Goal: Task Accomplishment & Management: Use online tool/utility

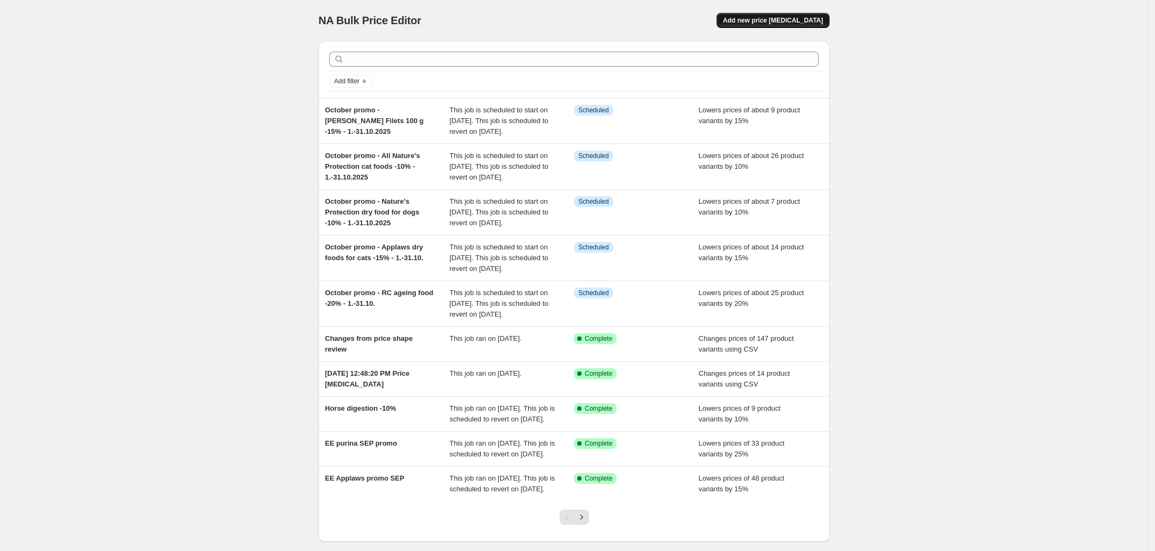
click at [768, 17] on span "Add new price [MEDICAL_DATA]" at bounding box center [773, 20] width 100 height 9
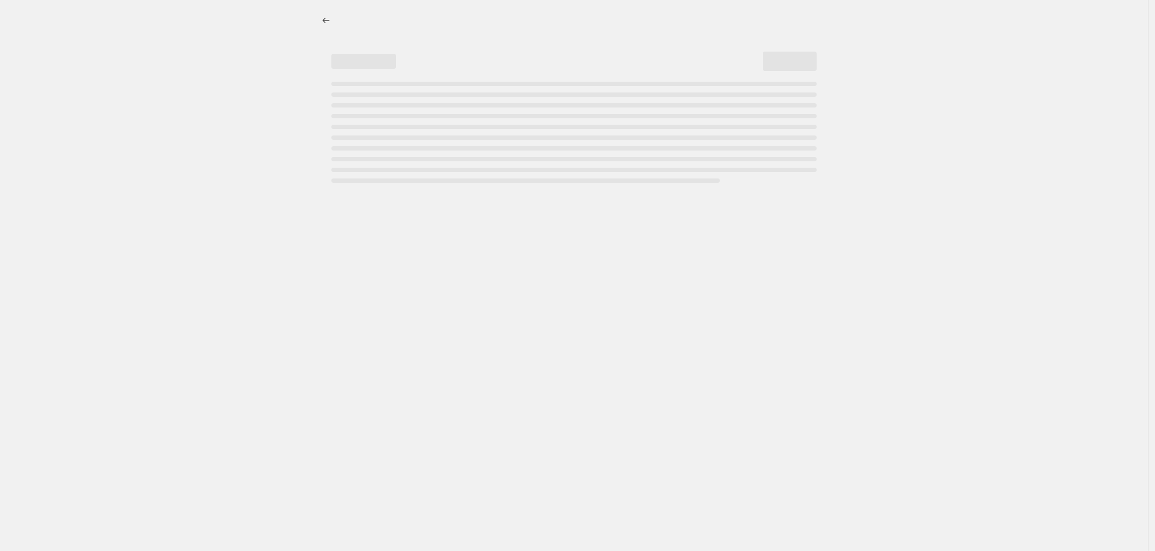
select select "percentage"
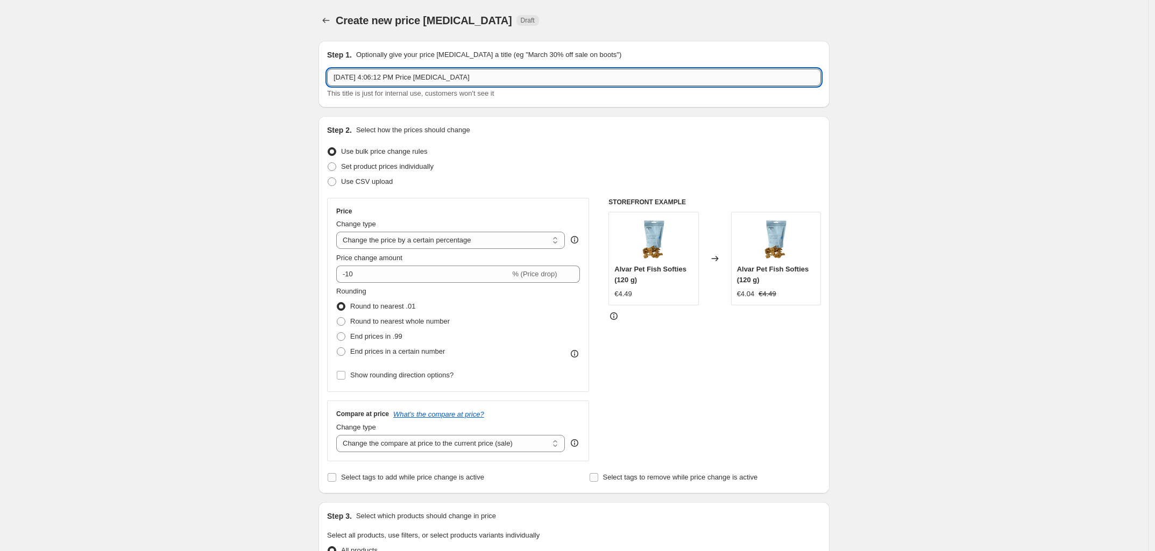
click at [423, 72] on input "[DATE] 4:06:12 PM Price [MEDICAL_DATA]" at bounding box center [574, 77] width 494 height 17
type input "Everclean multipack compare at"
click at [336, 167] on span at bounding box center [332, 166] width 9 height 9
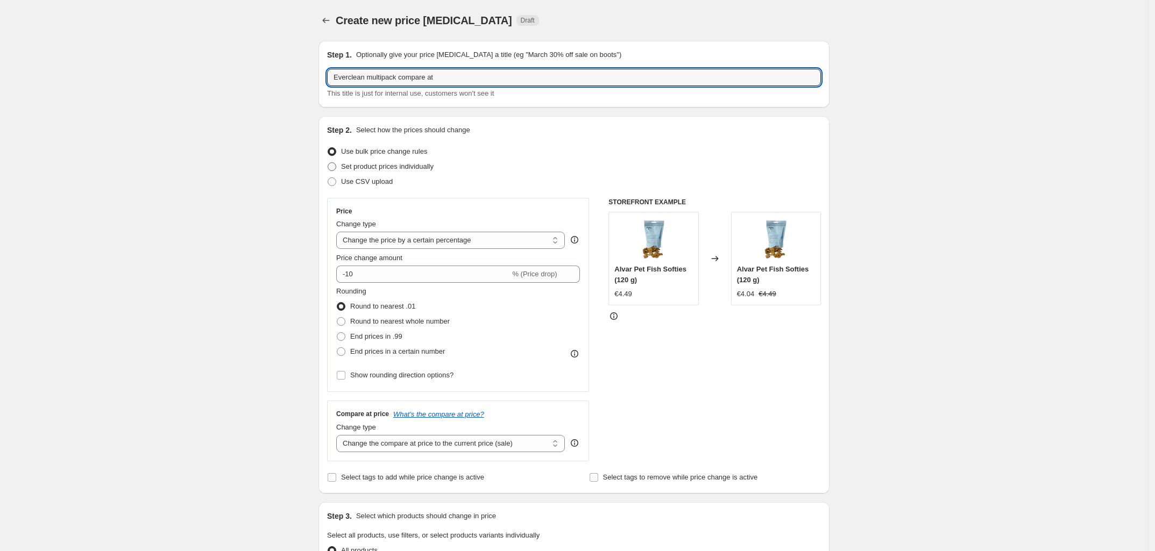
click at [328, 163] on input "Set product prices individually" at bounding box center [328, 162] width 1 height 1
radio input "true"
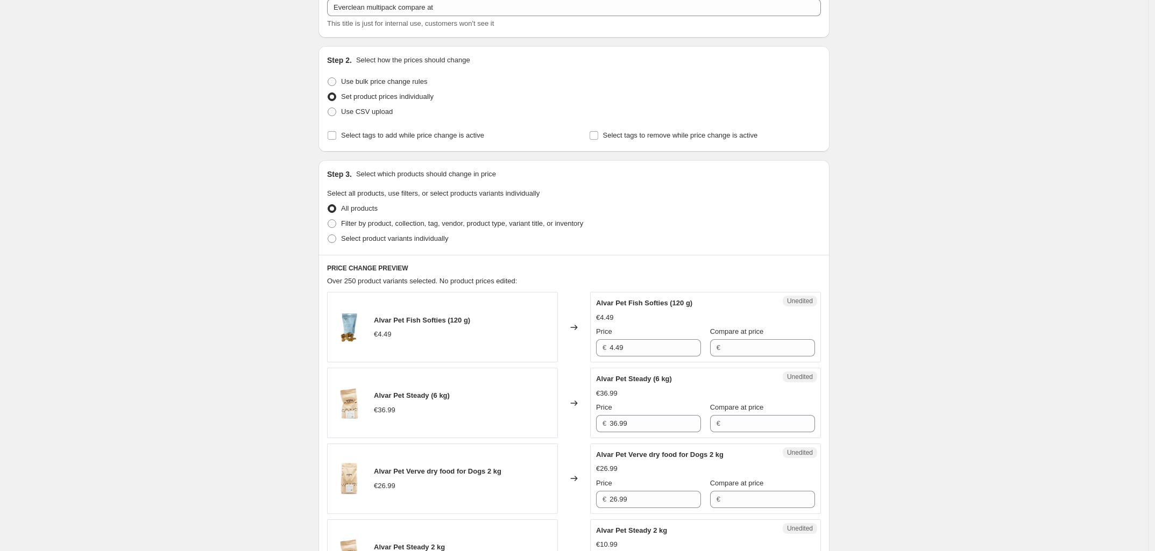
scroll to position [74, 0]
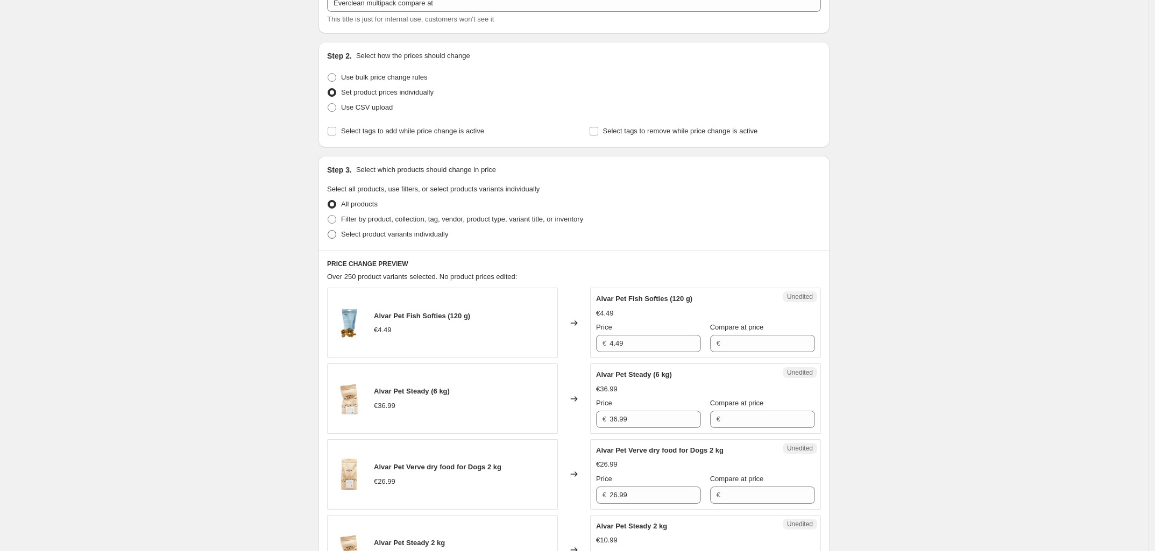
click at [335, 232] on span at bounding box center [332, 234] width 9 height 9
click at [328, 231] on input "Select product variants individually" at bounding box center [328, 230] width 1 height 1
radio input "true"
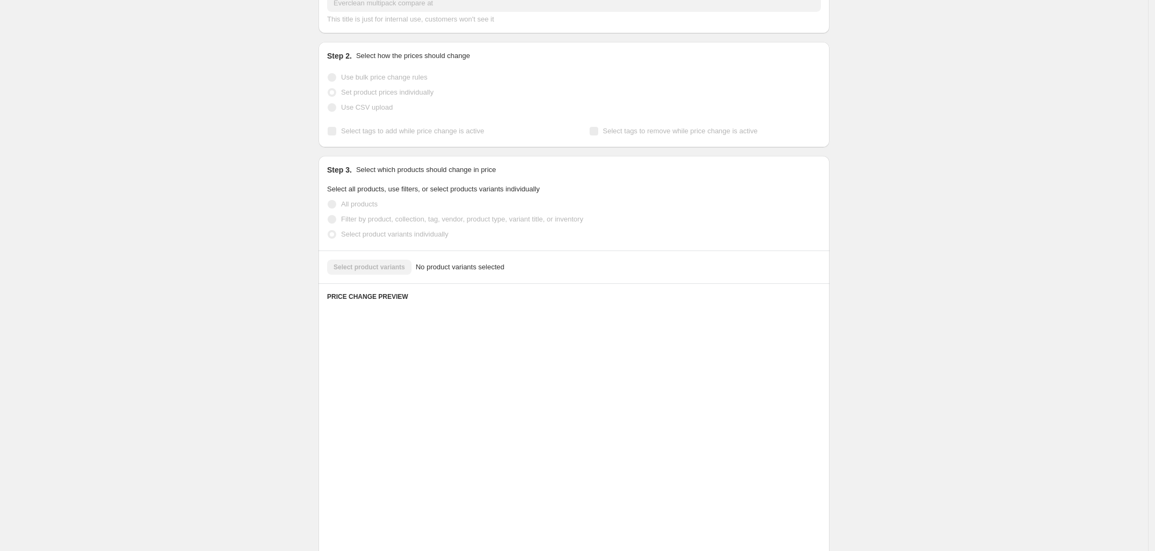
scroll to position [74, 0]
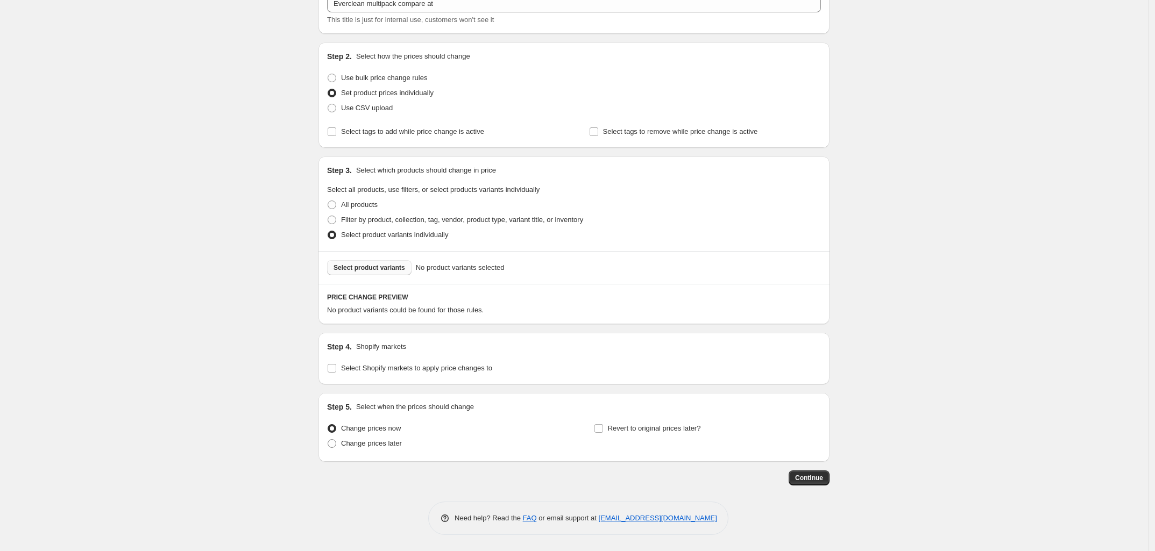
click at [364, 260] on button "Select product variants" at bounding box center [369, 267] width 84 height 15
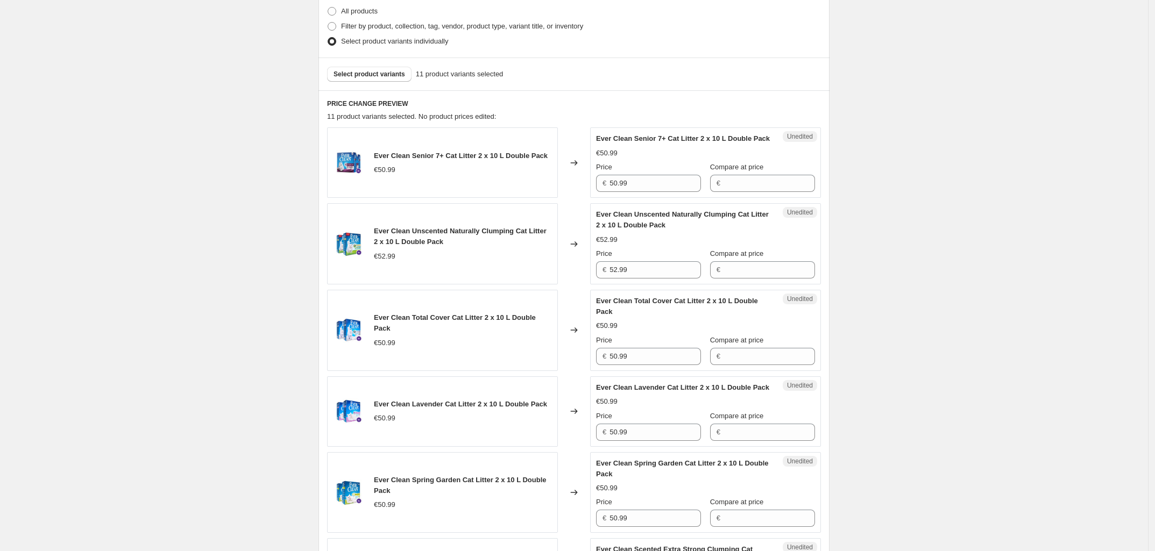
scroll to position [264, 0]
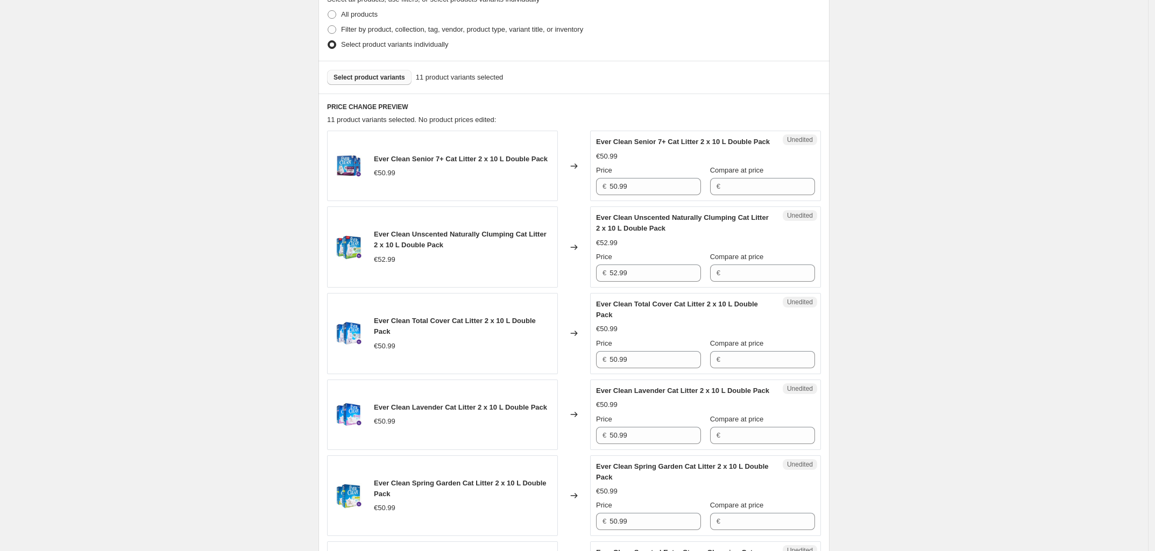
click at [399, 79] on span "Select product variants" at bounding box center [370, 77] width 72 height 9
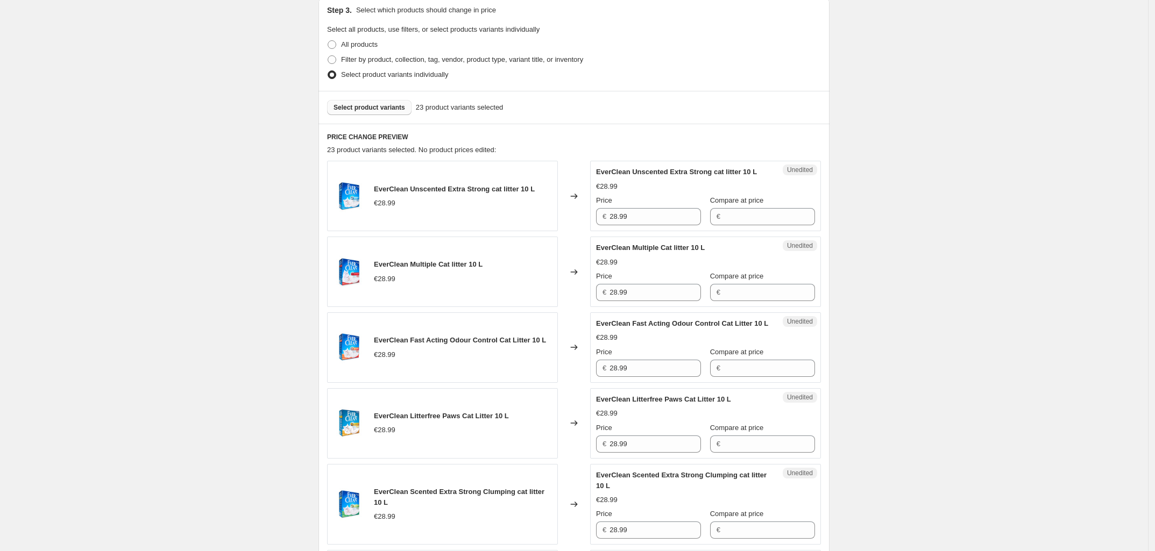
scroll to position [232, 0]
click at [382, 113] on button "Select product variants" at bounding box center [369, 109] width 84 height 15
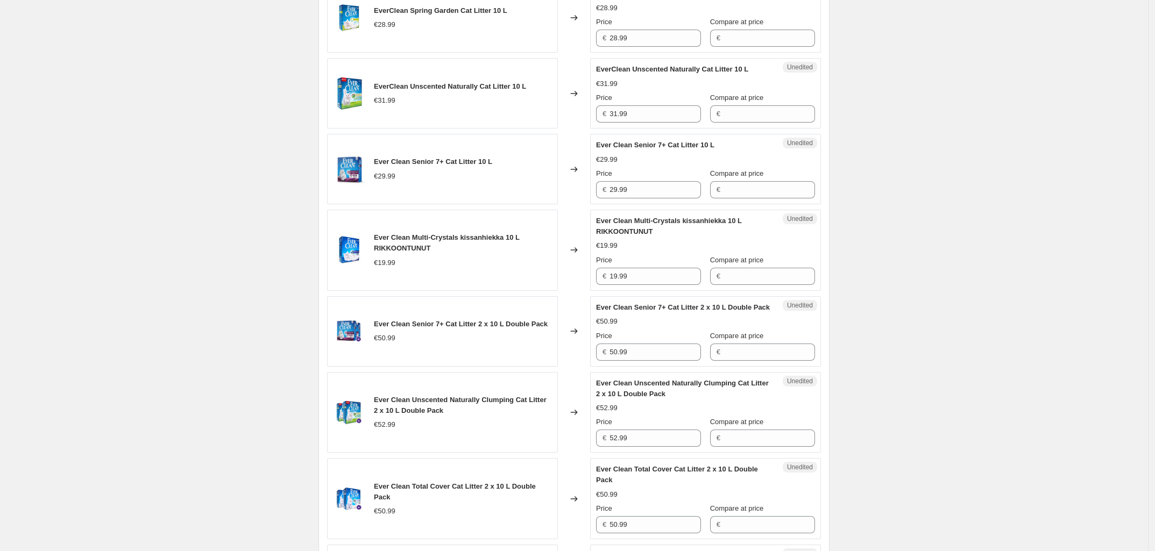
scroll to position [1028, 0]
click at [743, 362] on input "Compare at price" at bounding box center [769, 353] width 91 height 17
type input "60"
click at [933, 355] on div "Create new price [MEDICAL_DATA]. This page is ready Create new price [MEDICAL_D…" at bounding box center [574, 97] width 1148 height 2250
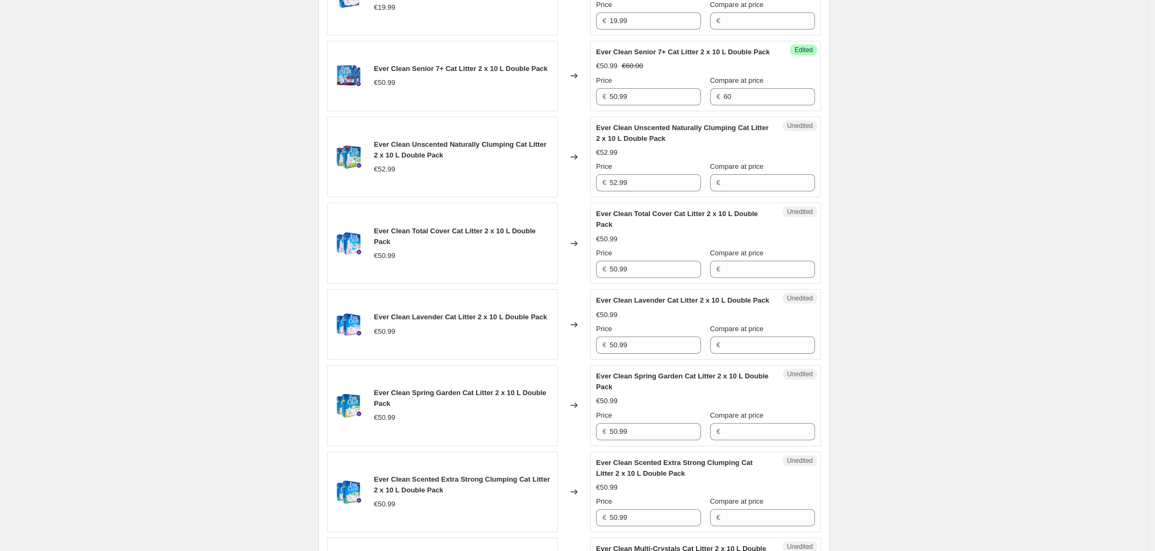
scroll to position [1286, 0]
drag, startPoint x: 748, startPoint y: 209, endPoint x: 735, endPoint y: 206, distance: 13.8
click at [735, 190] on input "Compare at price" at bounding box center [769, 181] width 91 height 17
type input "64"
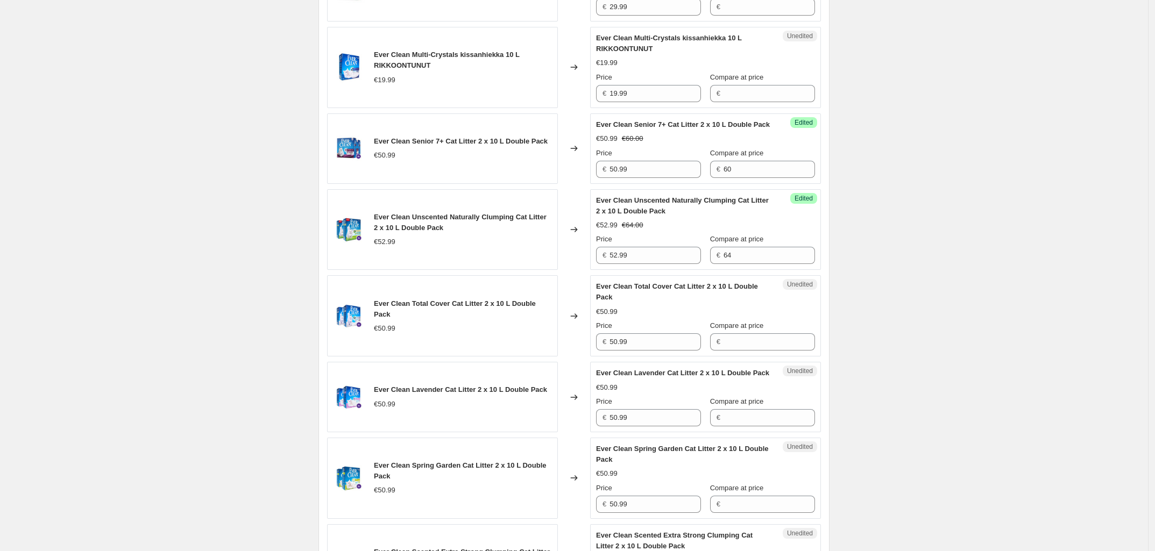
scroll to position [1216, 0]
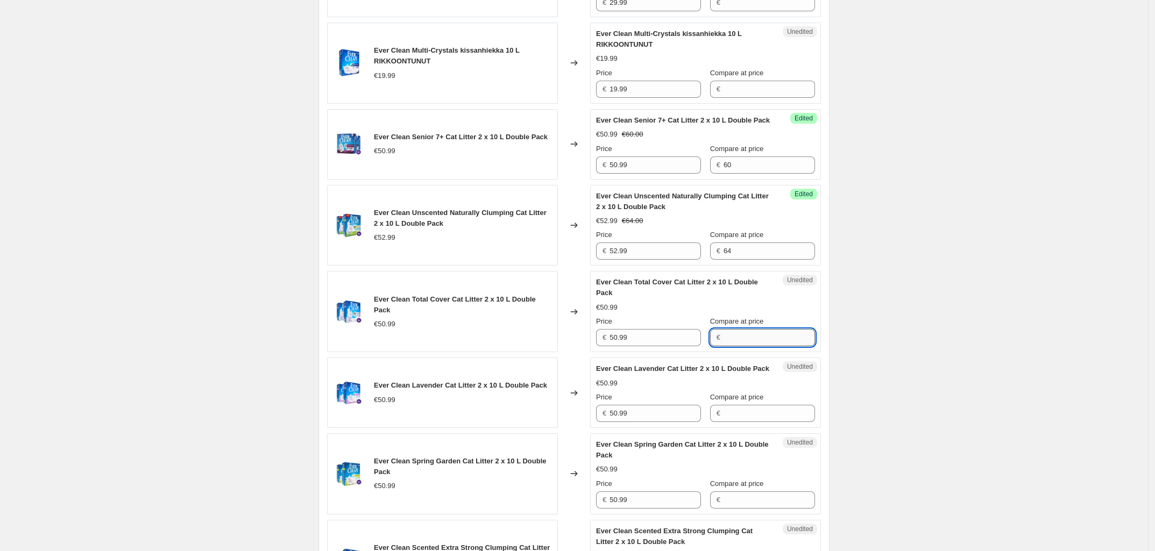
click at [763, 346] on input "Compare at price" at bounding box center [769, 337] width 91 height 17
type input "58"
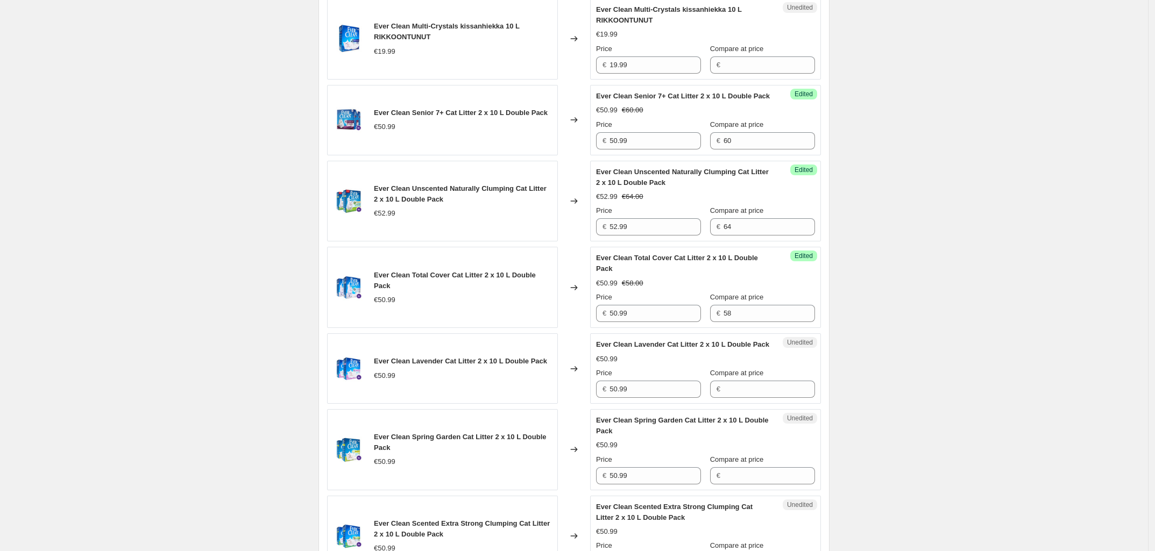
scroll to position [1250, 0]
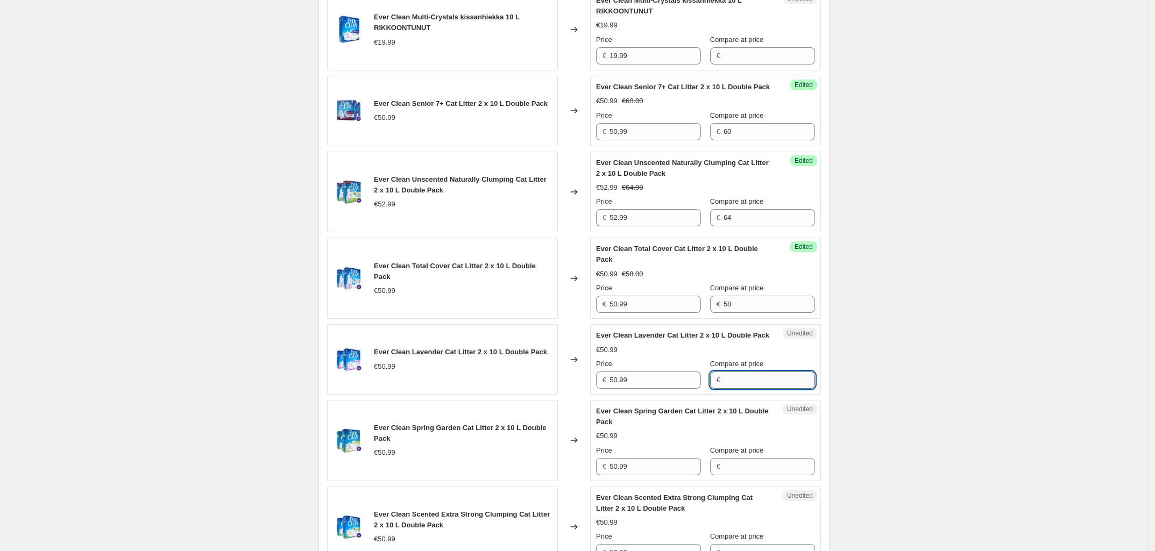
click at [770, 389] on input "Compare at price" at bounding box center [769, 380] width 91 height 17
click at [764, 389] on input "Compare at price" at bounding box center [769, 380] width 91 height 17
type input "58"
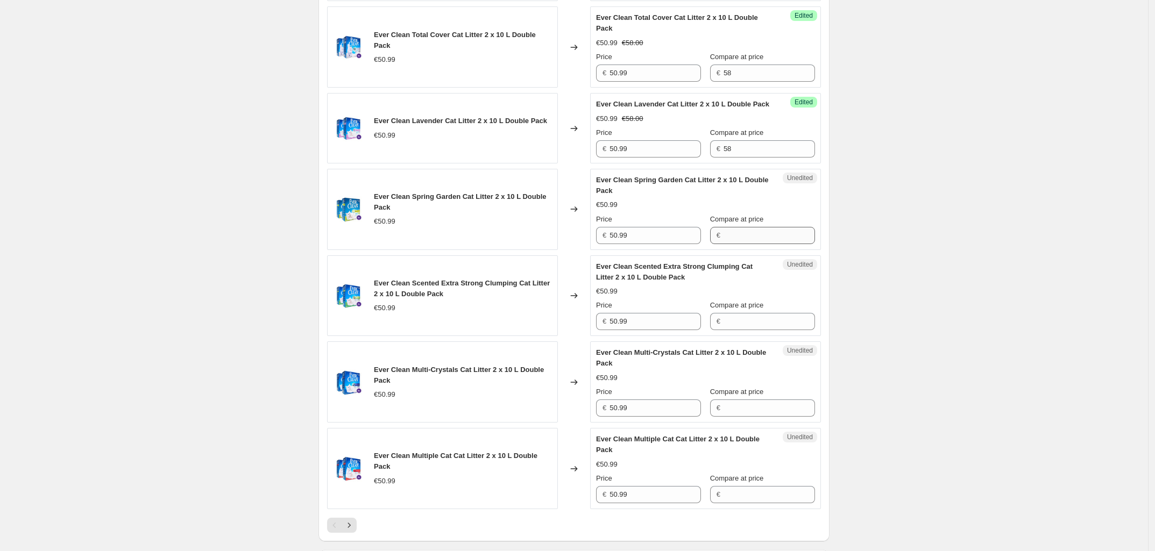
scroll to position [1482, 0]
click at [745, 243] on input "Compare at price" at bounding box center [769, 234] width 91 height 17
type input "58"
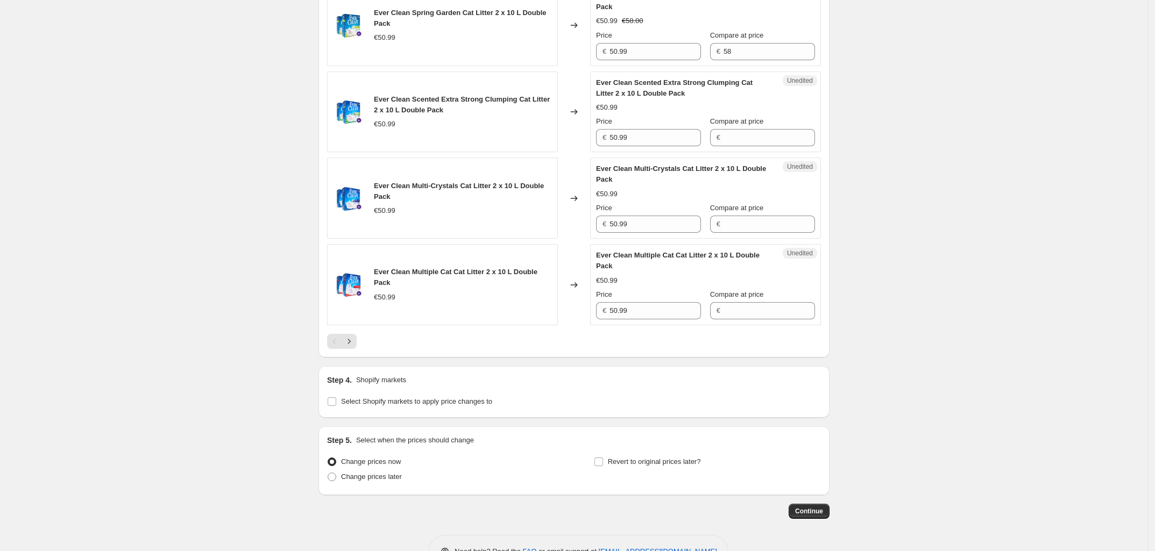
scroll to position [1736, 0]
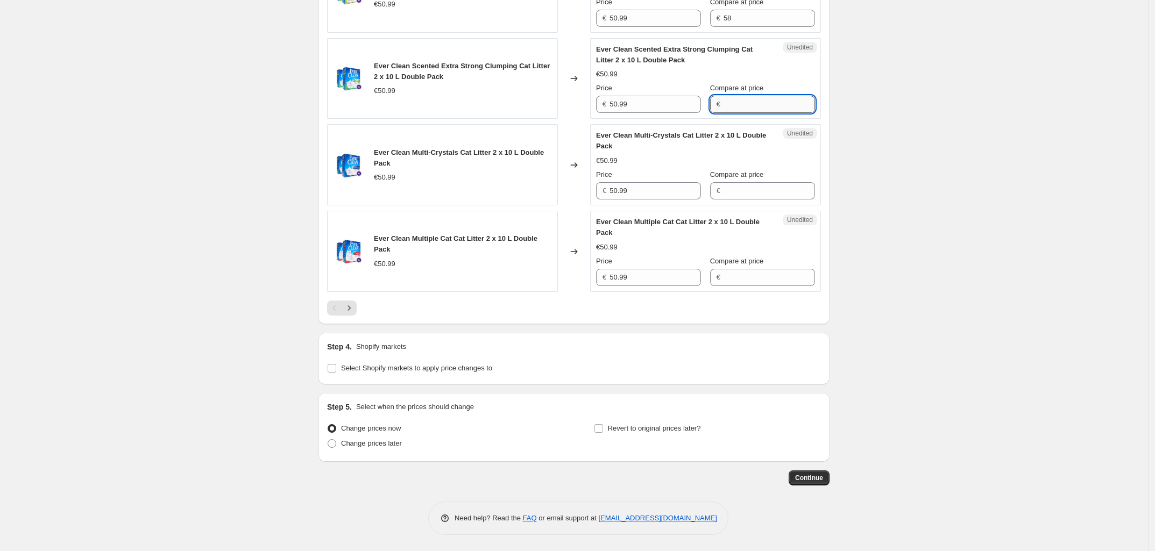
click at [741, 102] on input "Compare at price" at bounding box center [769, 104] width 91 height 17
type input "58"
click at [731, 196] on input "Compare at price" at bounding box center [769, 190] width 91 height 17
type input "58"
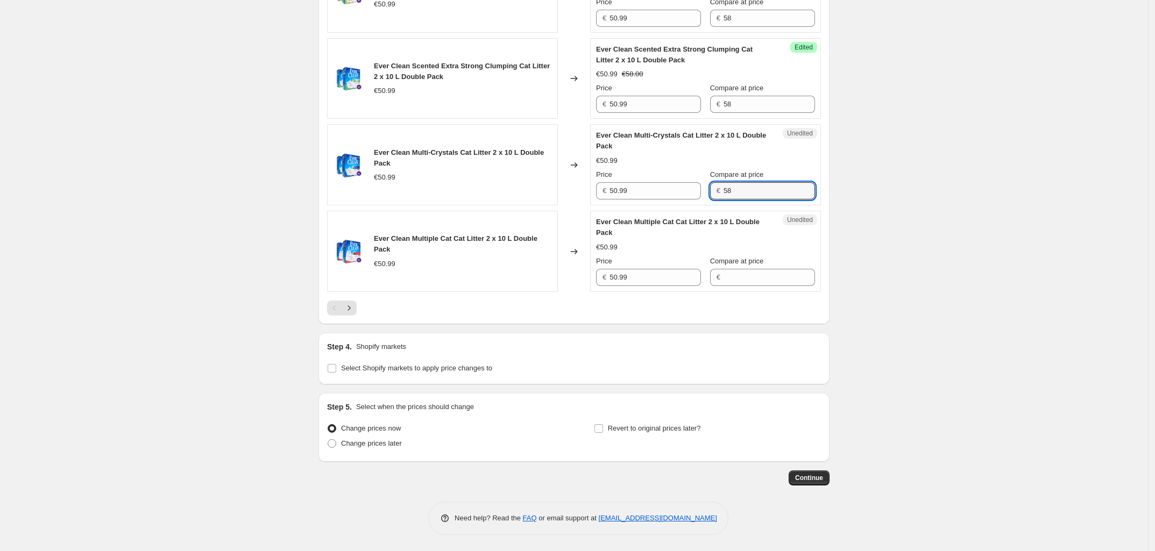
click at [747, 279] on input "Compare at price" at bounding box center [769, 277] width 91 height 17
type input "58"
click at [361, 308] on div at bounding box center [574, 308] width 494 height 15
click at [355, 307] on icon "Next" at bounding box center [349, 308] width 11 height 11
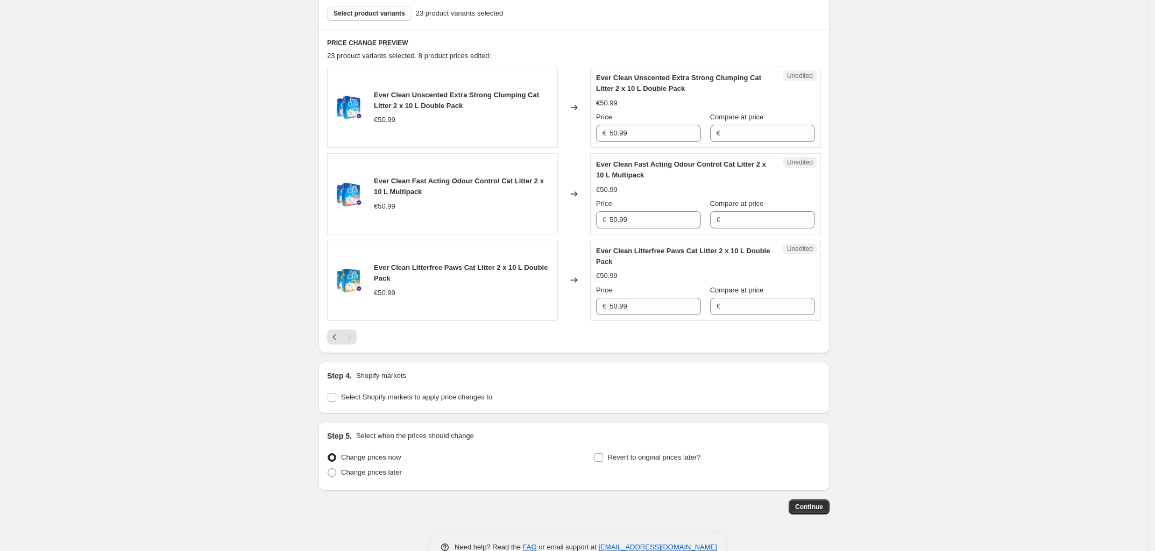
scroll to position [313, 0]
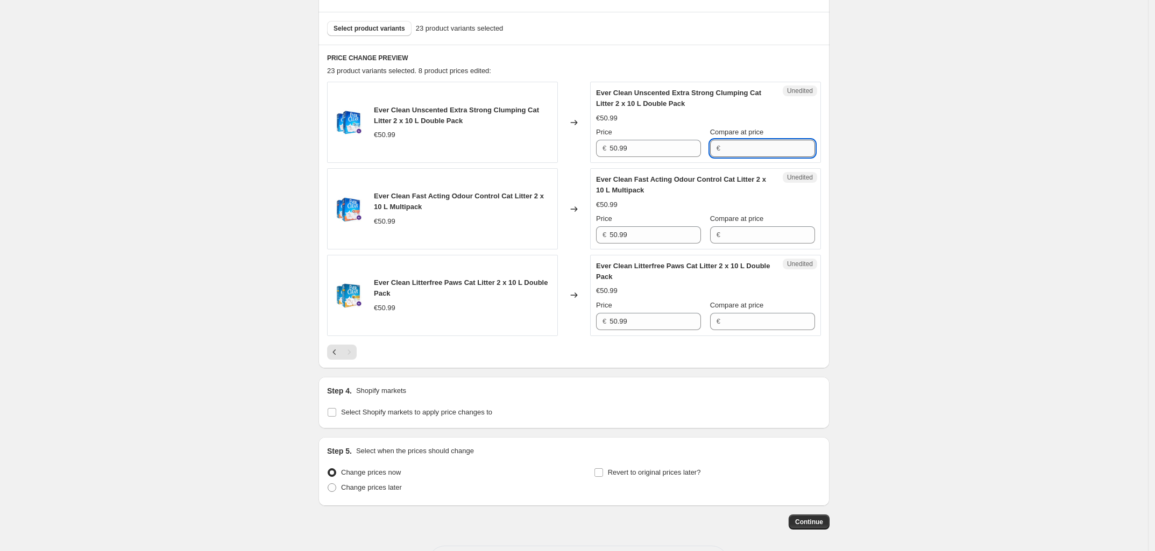
click at [742, 155] on input "Compare at price" at bounding box center [769, 148] width 91 height 17
type input "58"
click at [752, 237] on input "Compare at price" at bounding box center [769, 235] width 91 height 17
type input "58"
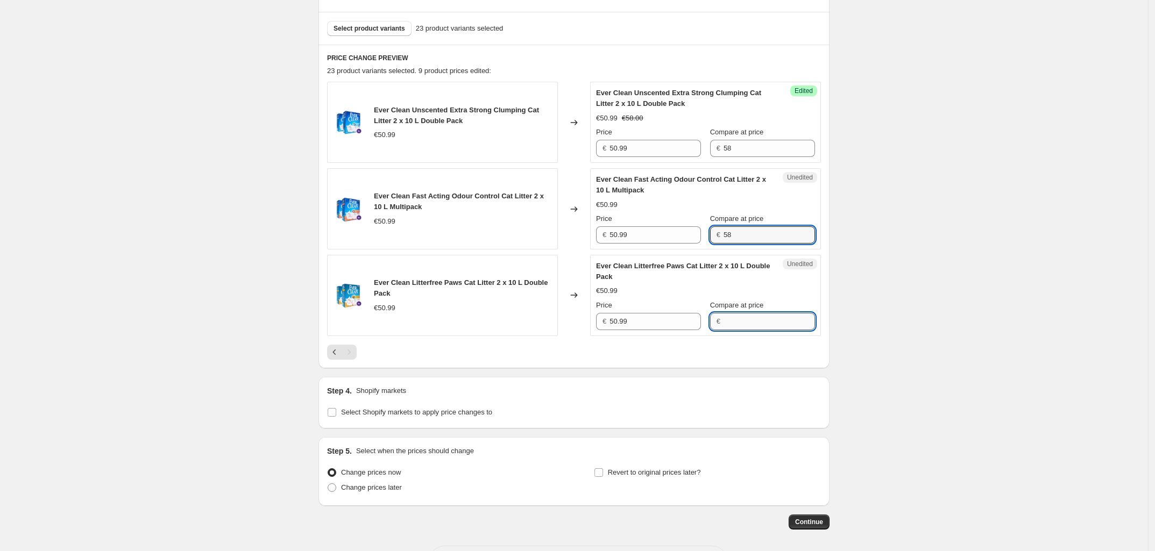
click at [759, 325] on input "Compare at price" at bounding box center [769, 321] width 91 height 17
type input "58"
click at [912, 320] on div "Create new price [MEDICAL_DATA]. This page is ready Create new price [MEDICAL_D…" at bounding box center [574, 141] width 1148 height 909
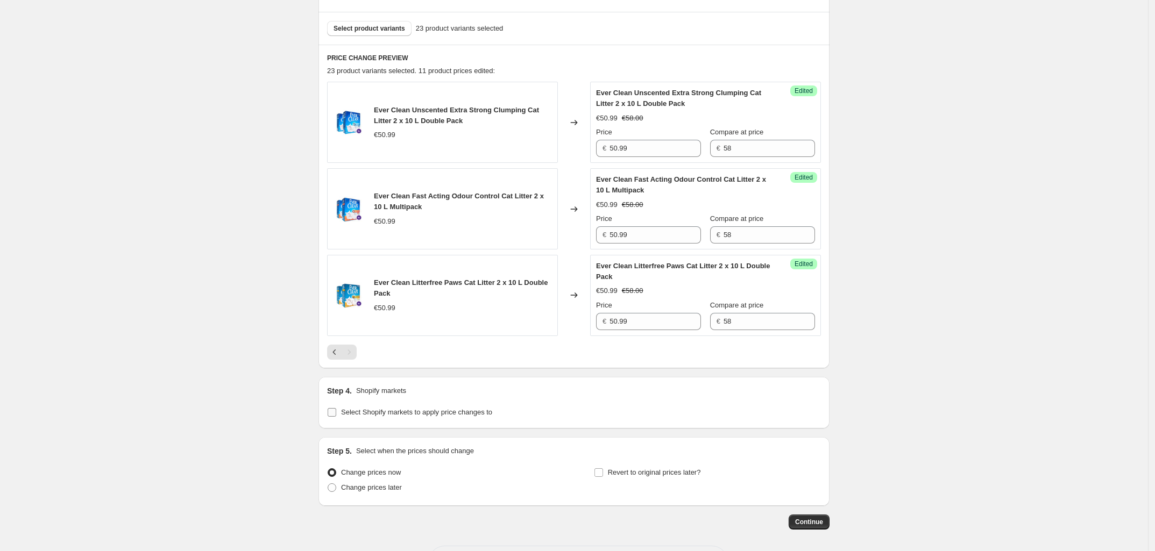
click at [336, 413] on input "Select Shopify markets to apply price changes to" at bounding box center [332, 412] width 9 height 9
checkbox input "true"
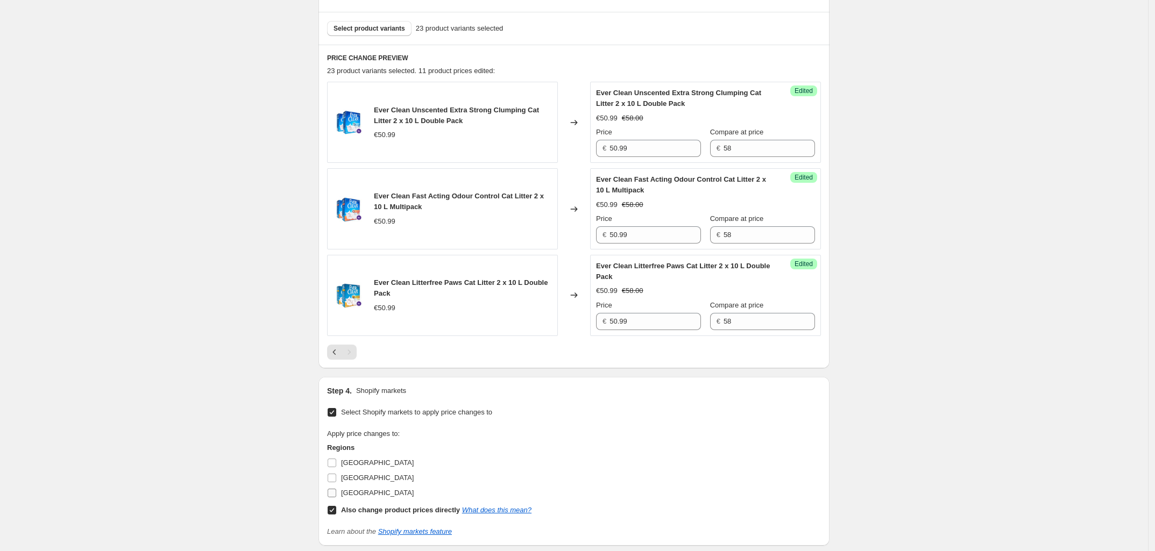
click at [332, 493] on input "[GEOGRAPHIC_DATA]" at bounding box center [332, 493] width 9 height 9
checkbox input "true"
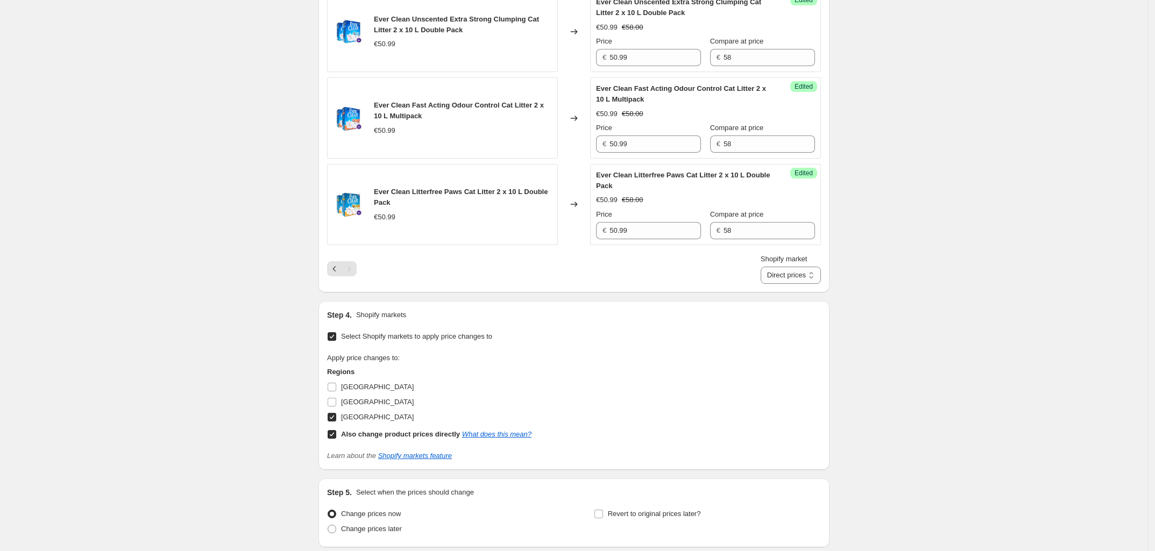
scroll to position [404, 0]
click at [779, 280] on select "Direct prices [GEOGRAPHIC_DATA]" at bounding box center [791, 275] width 60 height 17
select select "88164925744"
click at [777, 285] on select "Direct prices [GEOGRAPHIC_DATA]" at bounding box center [791, 275] width 60 height 17
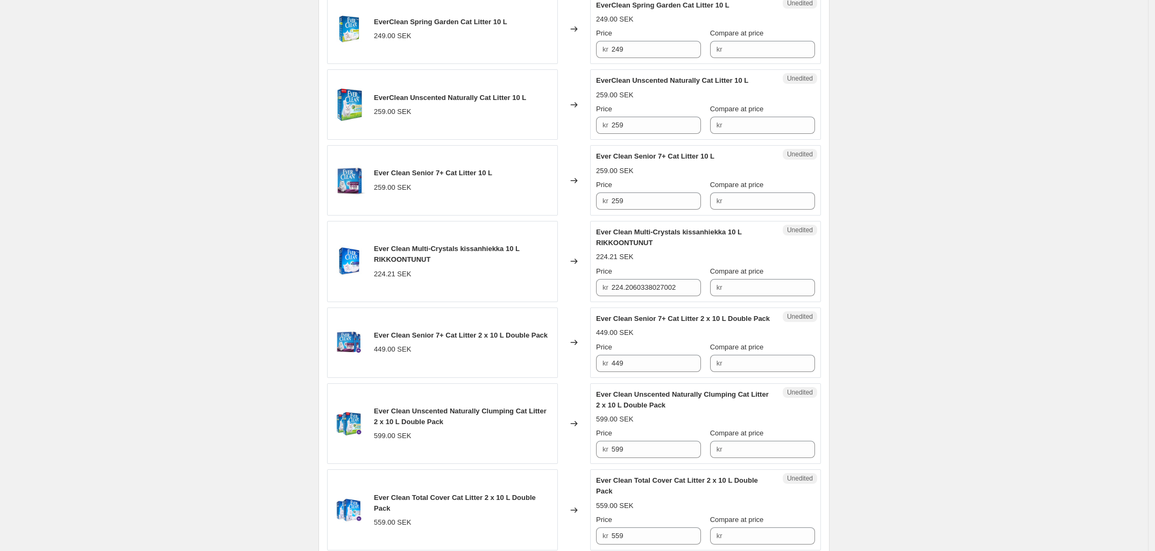
scroll to position [1017, 0]
click at [656, 132] on input "259" at bounding box center [657, 125] width 90 height 17
type input "249"
click at [959, 209] on div "Create new price [MEDICAL_DATA]. This page is ready Create new price [MEDICAL_D…" at bounding box center [574, 174] width 1148 height 2382
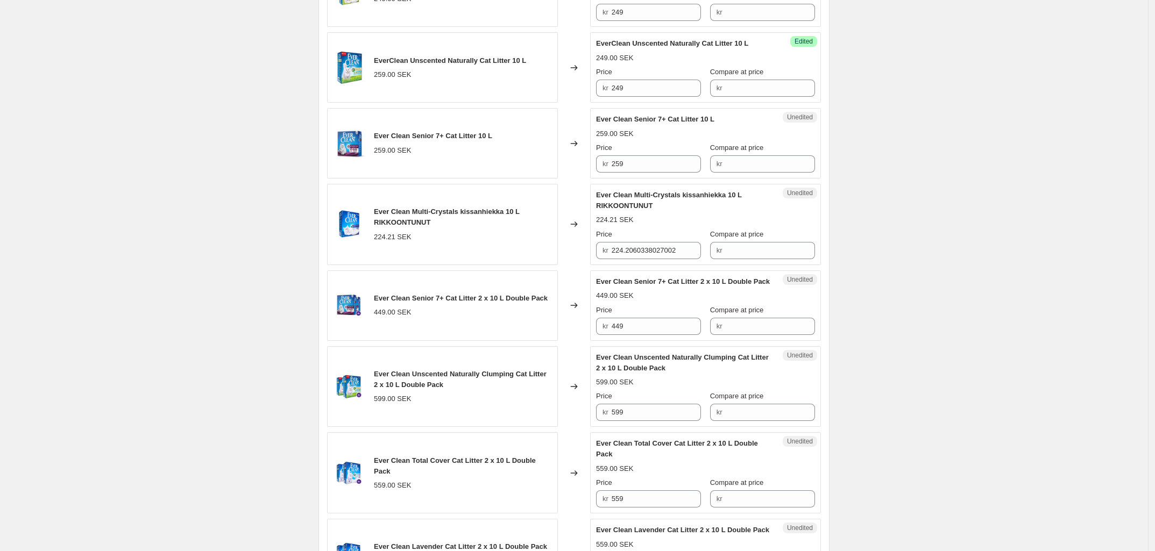
scroll to position [1060, 0]
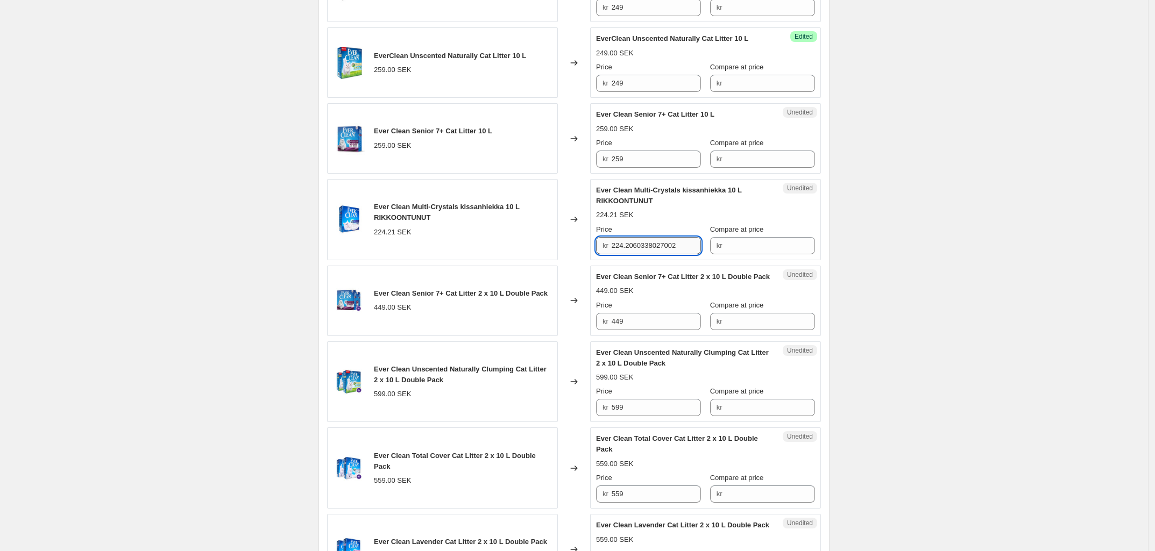
click at [654, 254] on input "224.2060338027002" at bounding box center [657, 245] width 90 height 17
type input "249"
click at [921, 299] on div "Create new price [MEDICAL_DATA]. This page is ready Create new price [MEDICAL_D…" at bounding box center [574, 131] width 1148 height 2382
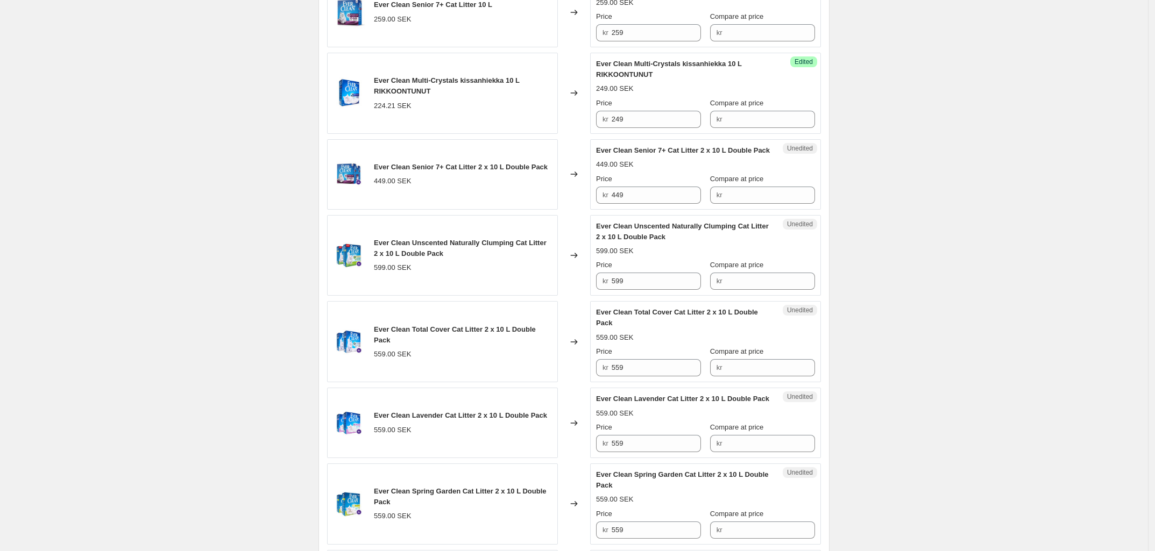
scroll to position [1197, 0]
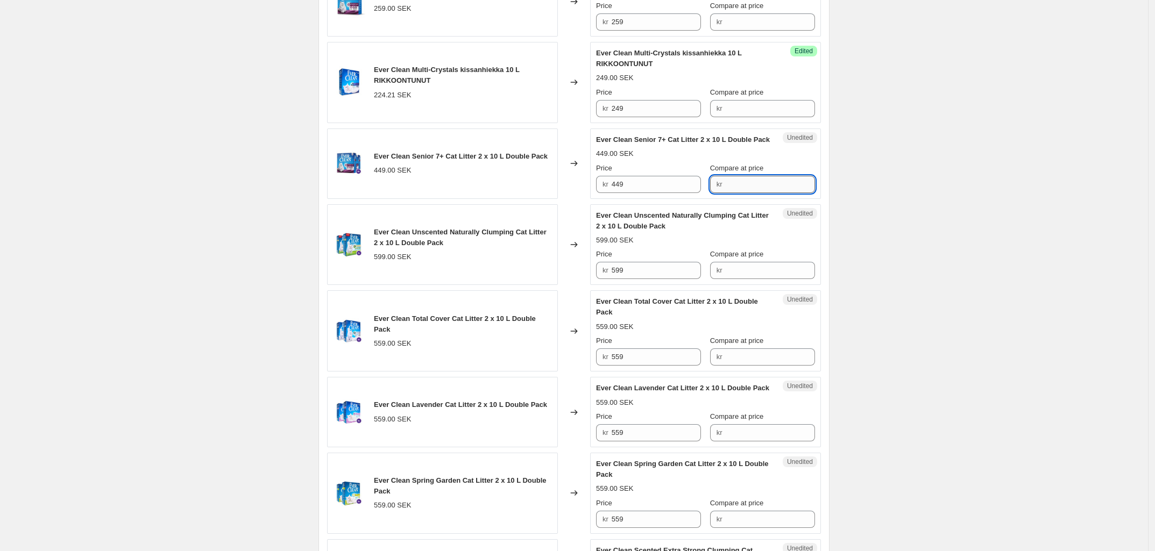
click at [752, 193] on input "Compare at price" at bounding box center [770, 184] width 90 height 17
type input "518"
click at [742, 279] on input "Compare at price" at bounding box center [770, 270] width 90 height 17
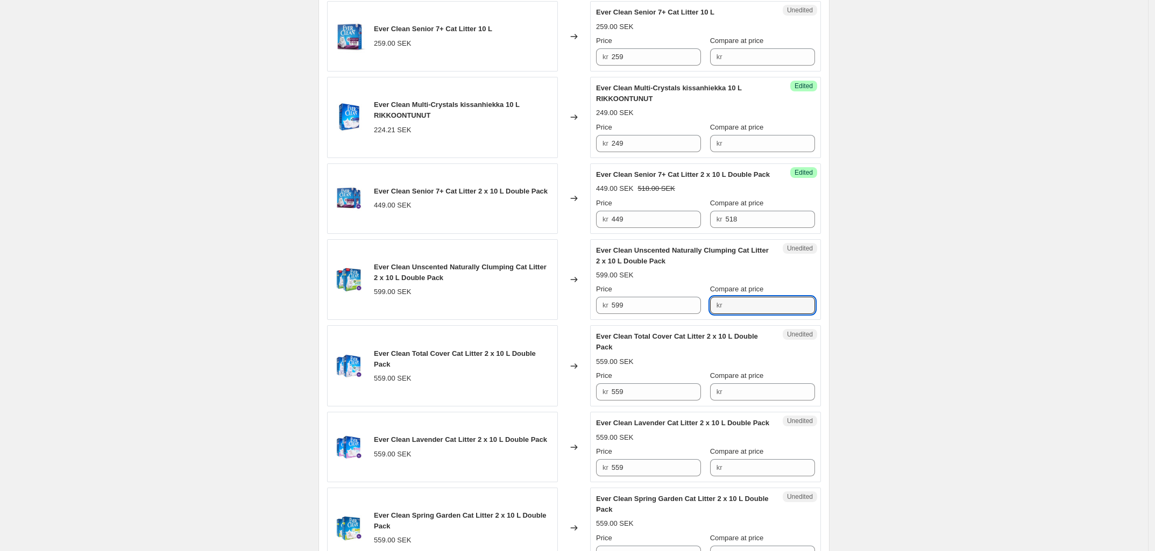
scroll to position [1160, 0]
click at [635, 296] on div "Price" at bounding box center [648, 291] width 105 height 11
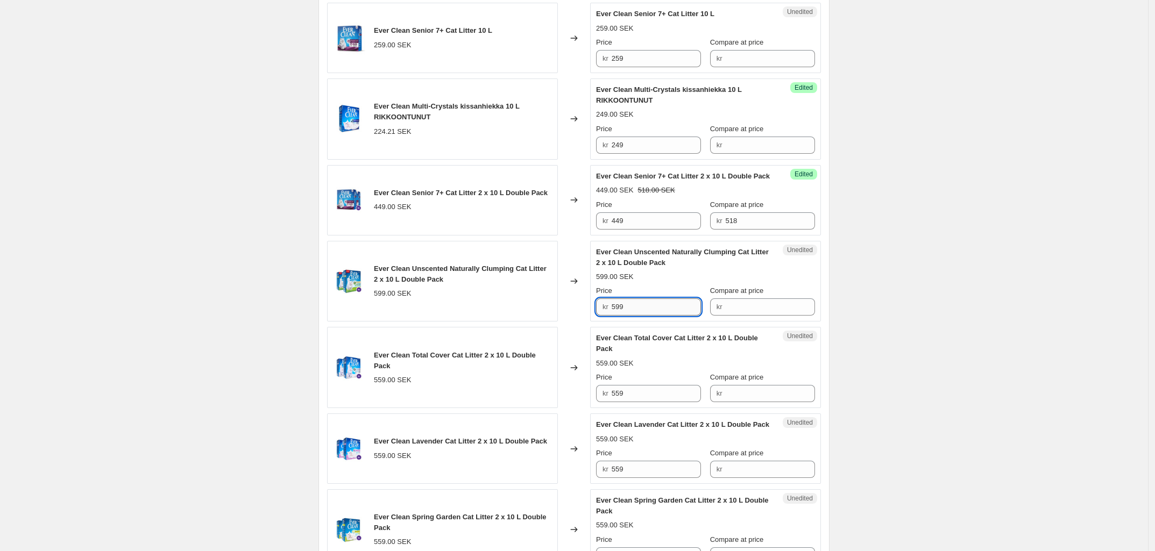
click at [634, 316] on input "599" at bounding box center [657, 307] width 90 height 17
click at [628, 230] on input "449" at bounding box center [657, 221] width 90 height 17
type input "499"
click at [657, 316] on input "599" at bounding box center [657, 307] width 90 height 17
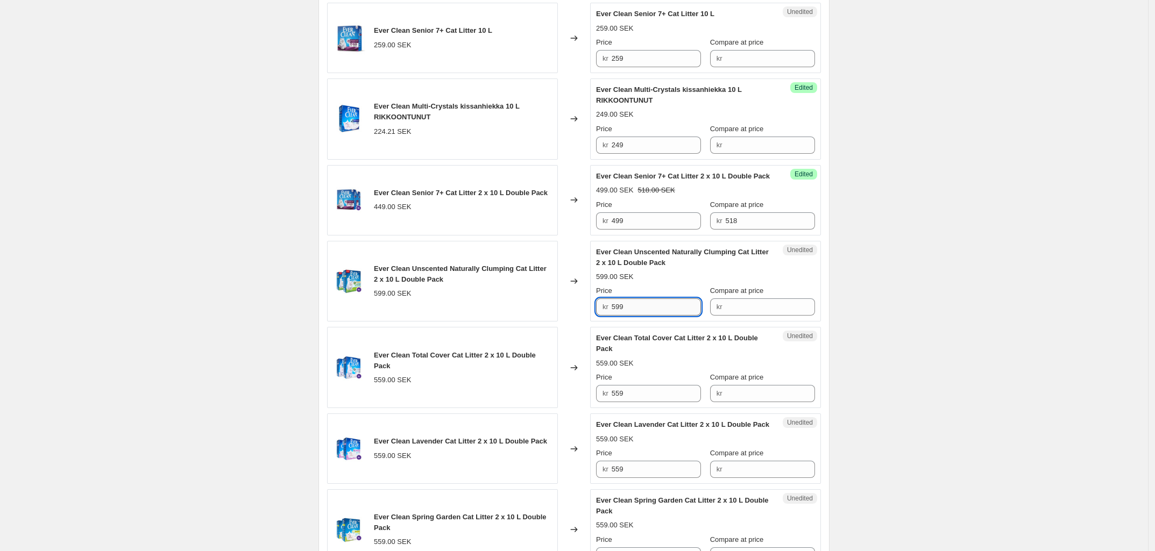
click at [657, 316] on input "599" at bounding box center [657, 307] width 90 height 17
type input "489"
click at [641, 408] on div "Unedited Ever Clean Total Cover Cat Litter 2 x 10 L Double Pack 559.00 SEK Pric…" at bounding box center [705, 367] width 231 height 81
click at [638, 402] on input "559" at bounding box center [657, 393] width 90 height 17
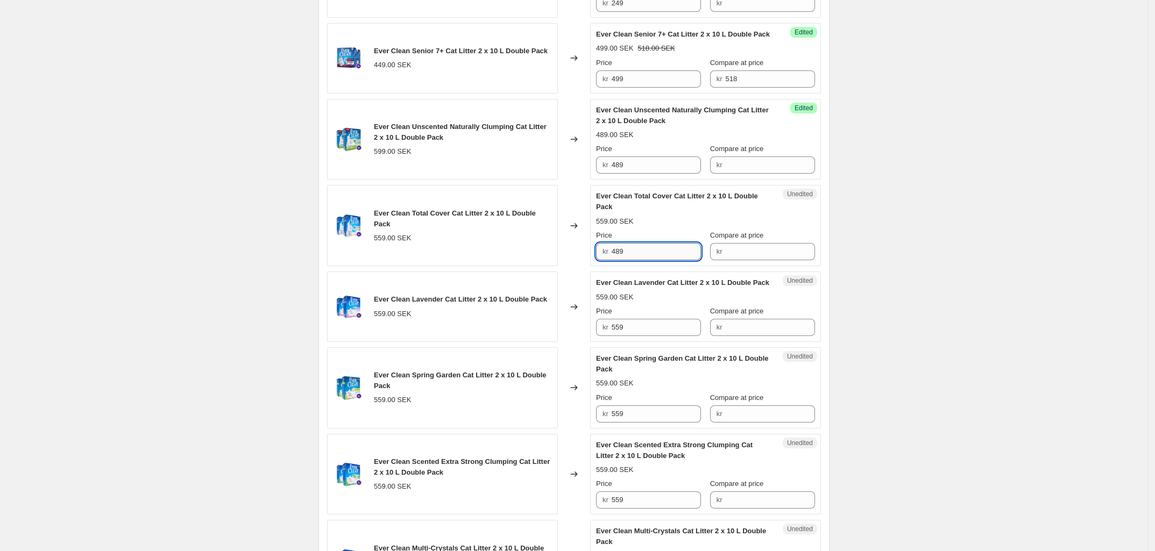
scroll to position [1303, 0]
type input "489"
click at [625, 336] on input "559" at bounding box center [657, 326] width 90 height 17
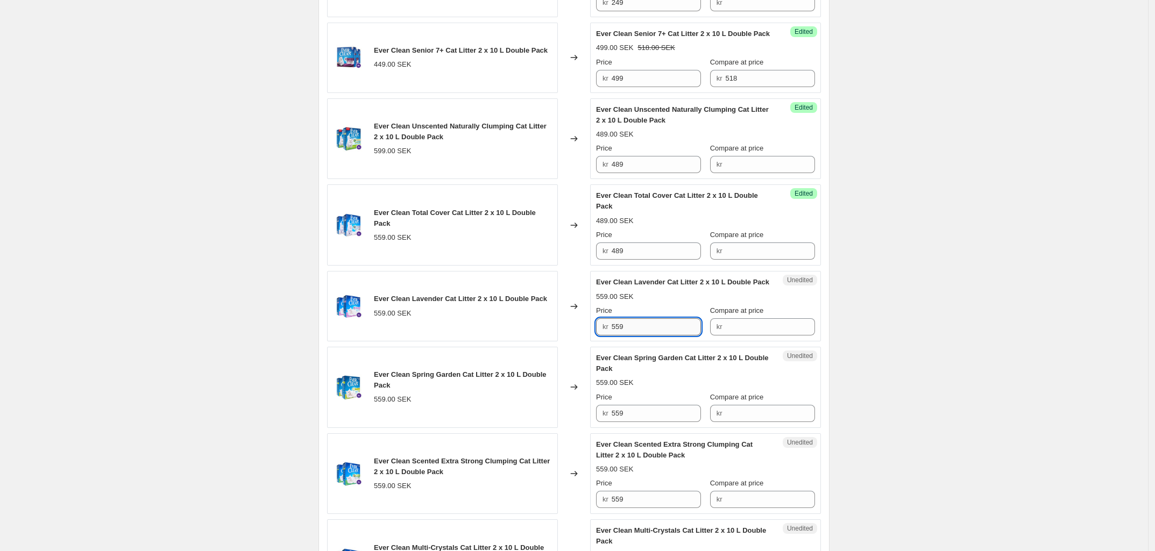
click at [625, 336] on input "559" at bounding box center [657, 326] width 90 height 17
type input "489"
click at [633, 422] on input "559" at bounding box center [657, 413] width 90 height 17
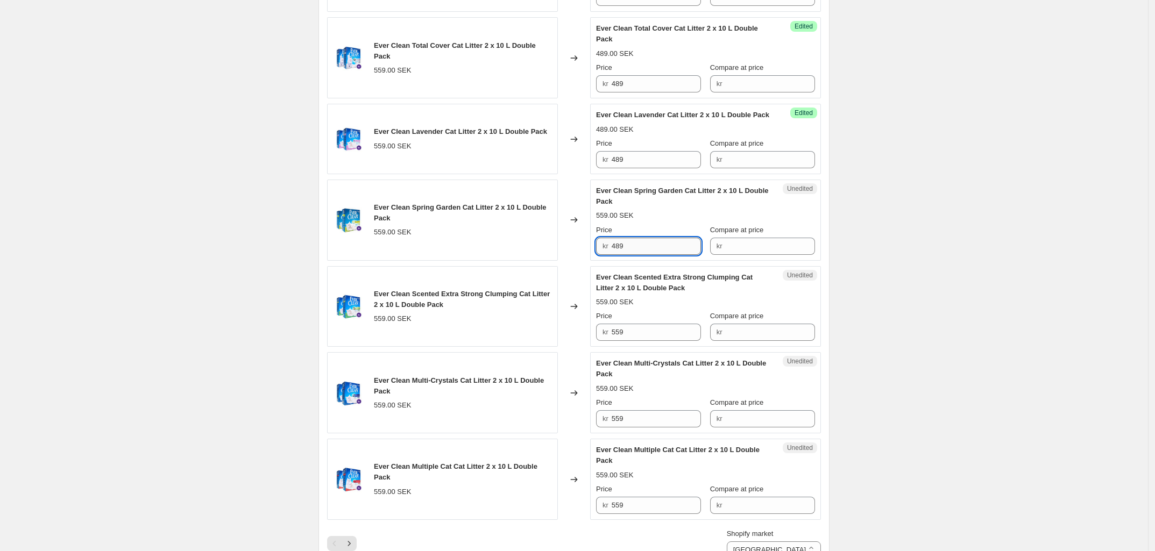
scroll to position [1478, 0]
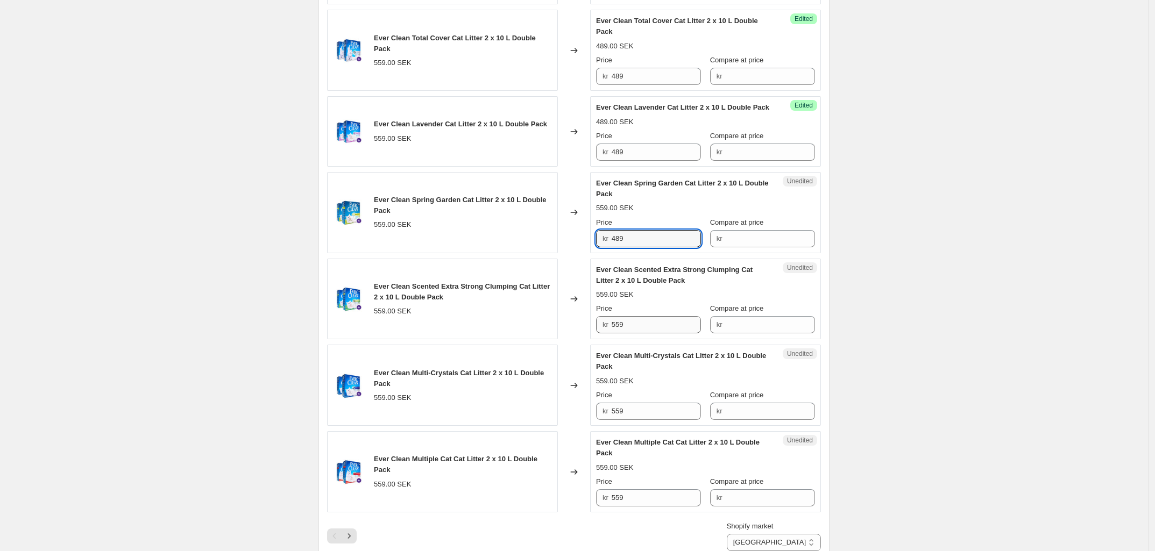
type input "489"
click at [627, 334] on input "559" at bounding box center [657, 324] width 90 height 17
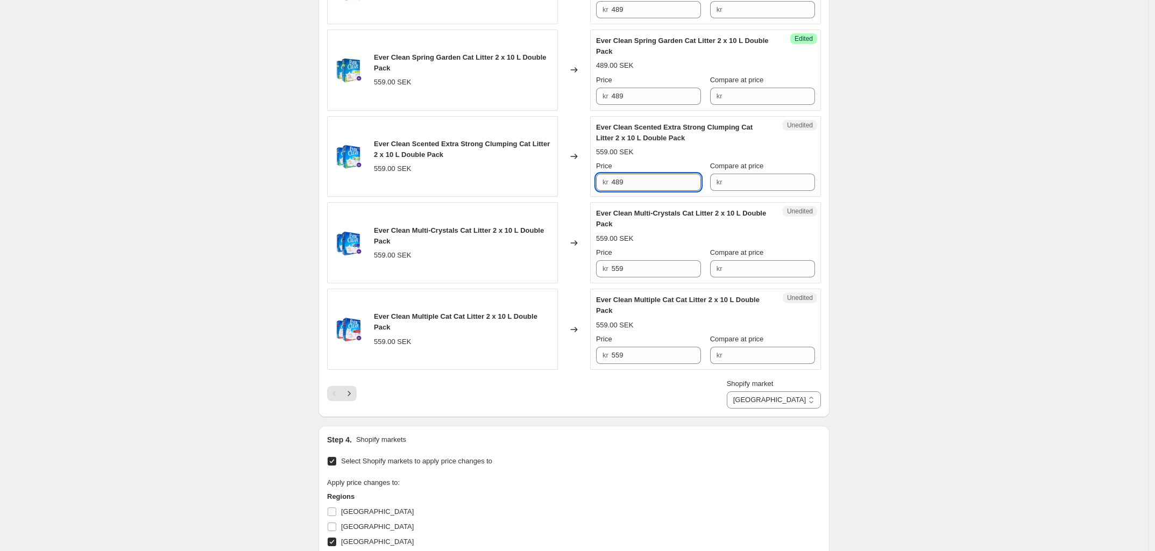
scroll to position [1622, 0]
type input "489"
click at [621, 276] on input "559" at bounding box center [657, 267] width 90 height 17
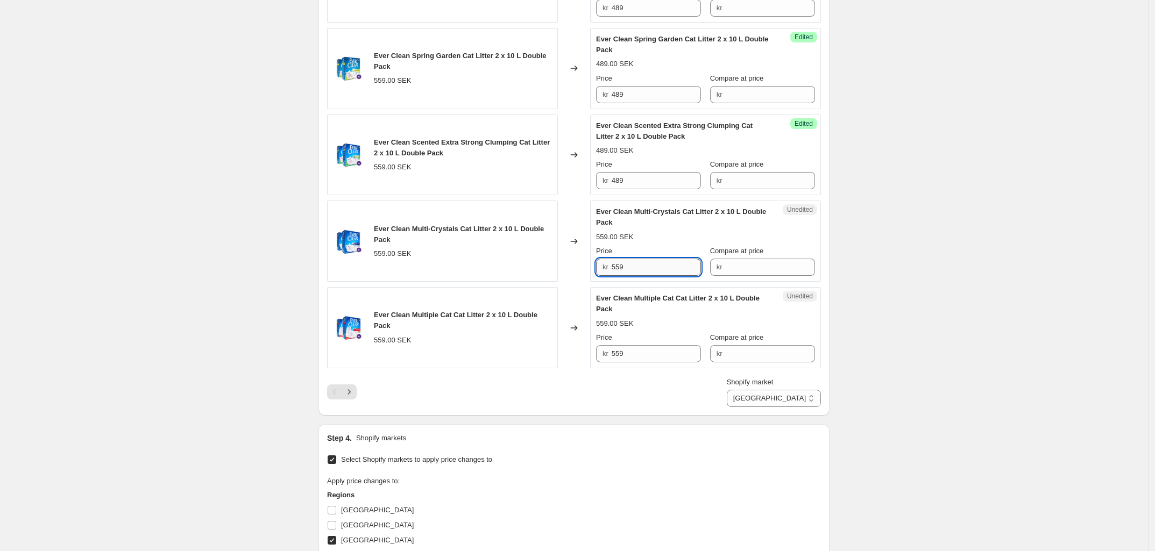
click at [621, 276] on input "559" at bounding box center [657, 267] width 90 height 17
type input "489"
click at [647, 363] on input "559" at bounding box center [657, 353] width 90 height 17
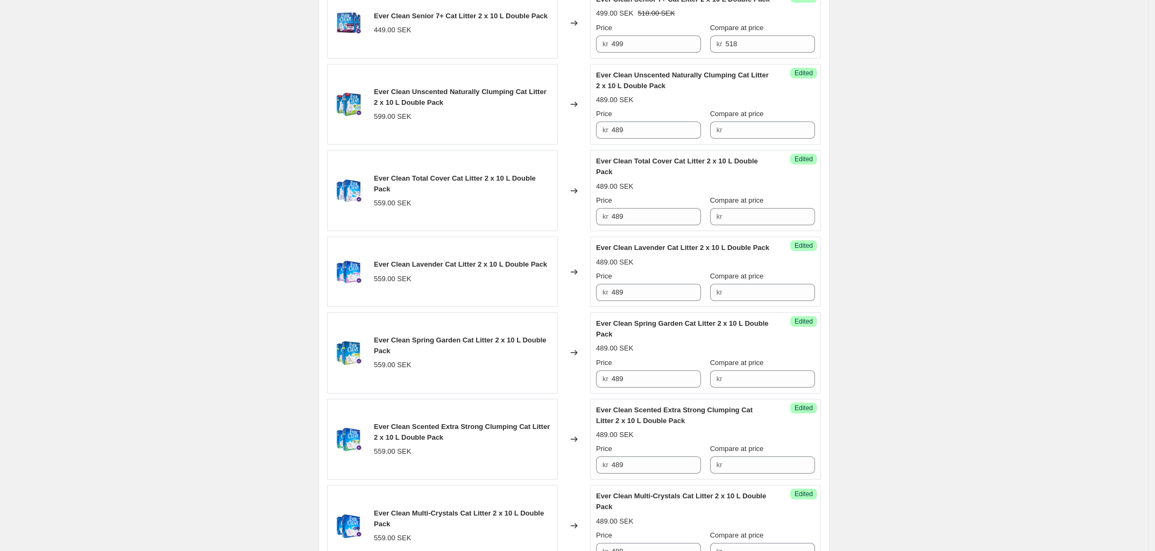
scroll to position [1337, 0]
type input "489"
click at [744, 53] on input "518" at bounding box center [770, 44] width 90 height 17
click at [735, 139] on input "Compare at price" at bounding box center [770, 130] width 90 height 17
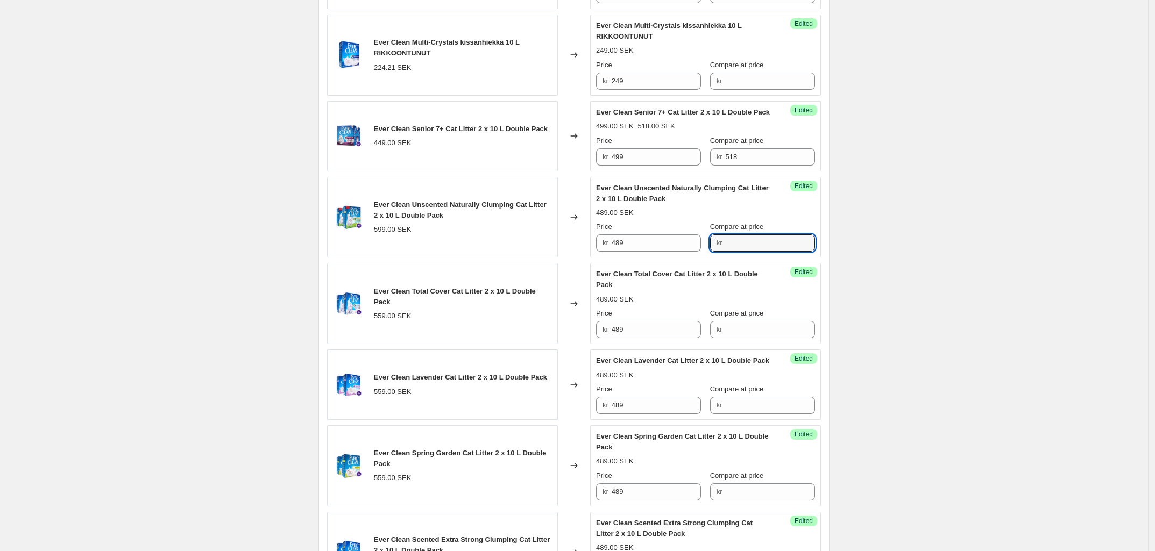
scroll to position [1212, 0]
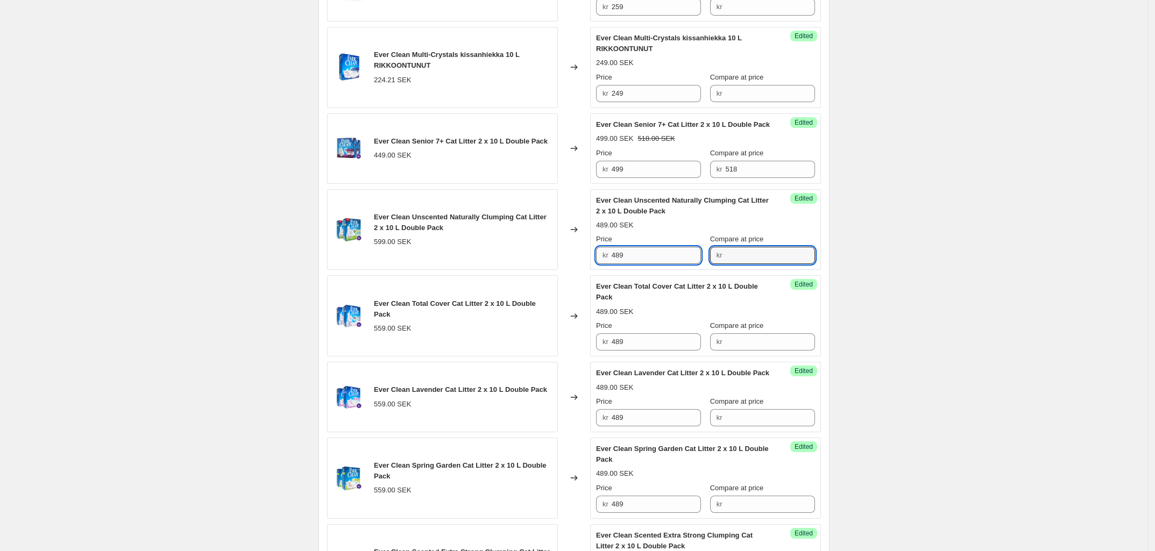
click at [656, 264] on input "489" at bounding box center [657, 255] width 90 height 17
click at [655, 264] on input "459" at bounding box center [657, 255] width 90 height 17
type input "459"
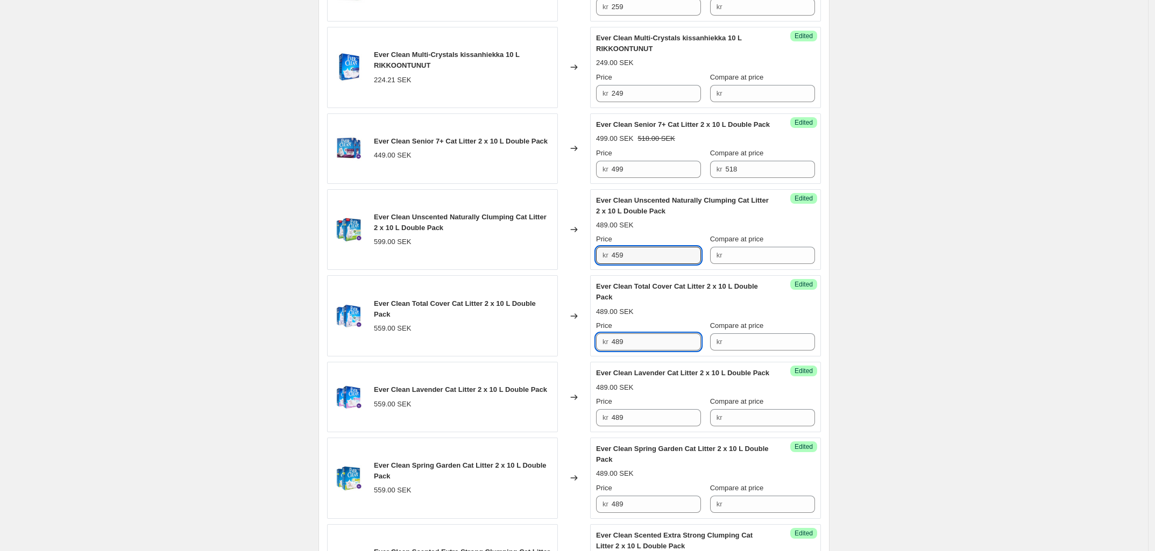
click at [649, 351] on input "489" at bounding box center [657, 342] width 90 height 17
paste input "5"
type input "459"
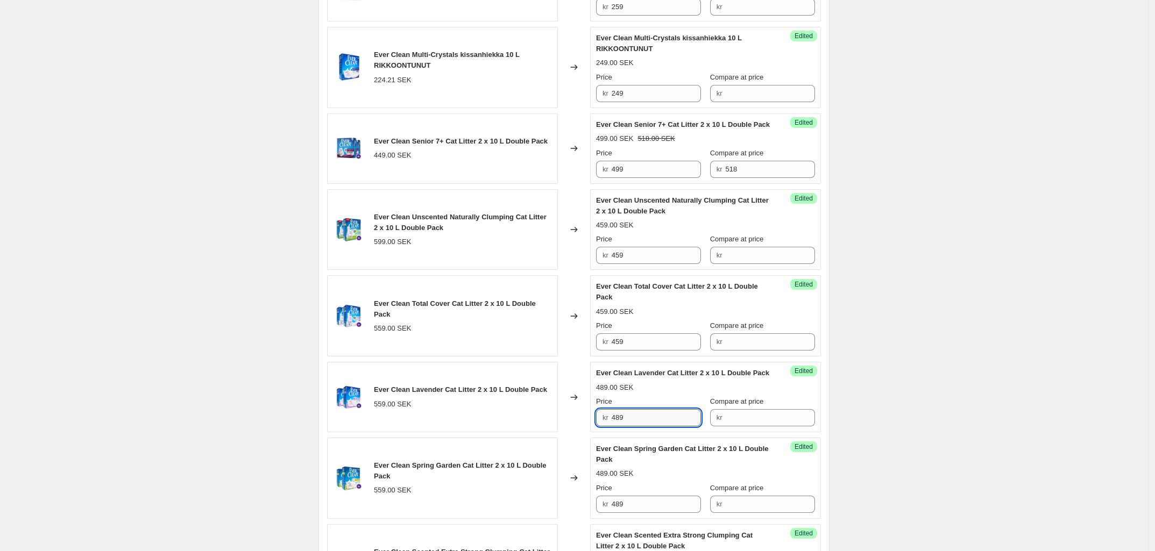
click at [636, 427] on input "489" at bounding box center [657, 417] width 90 height 17
paste input "5"
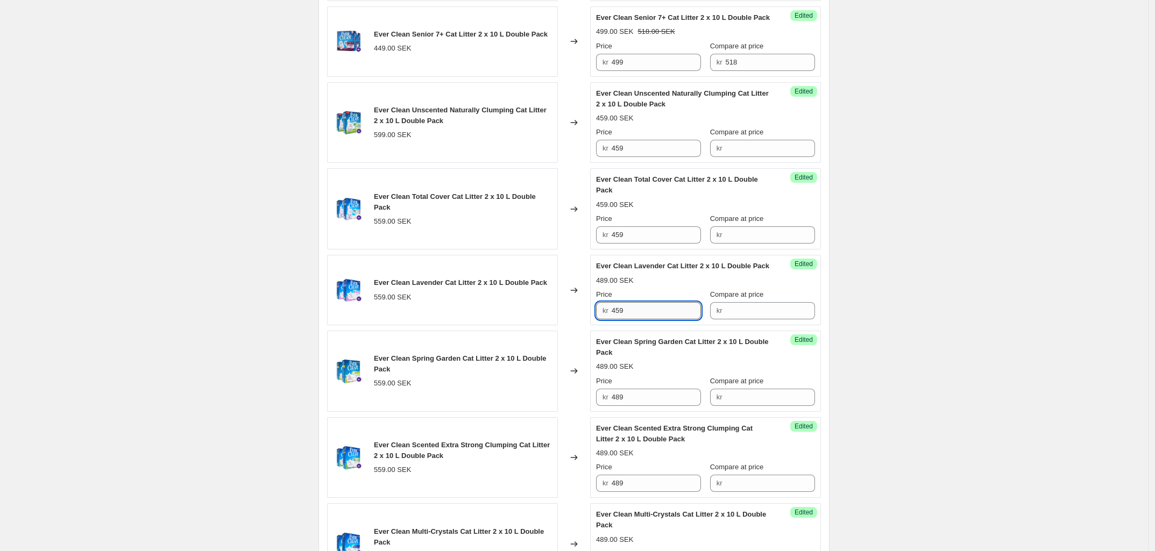
scroll to position [1309, 0]
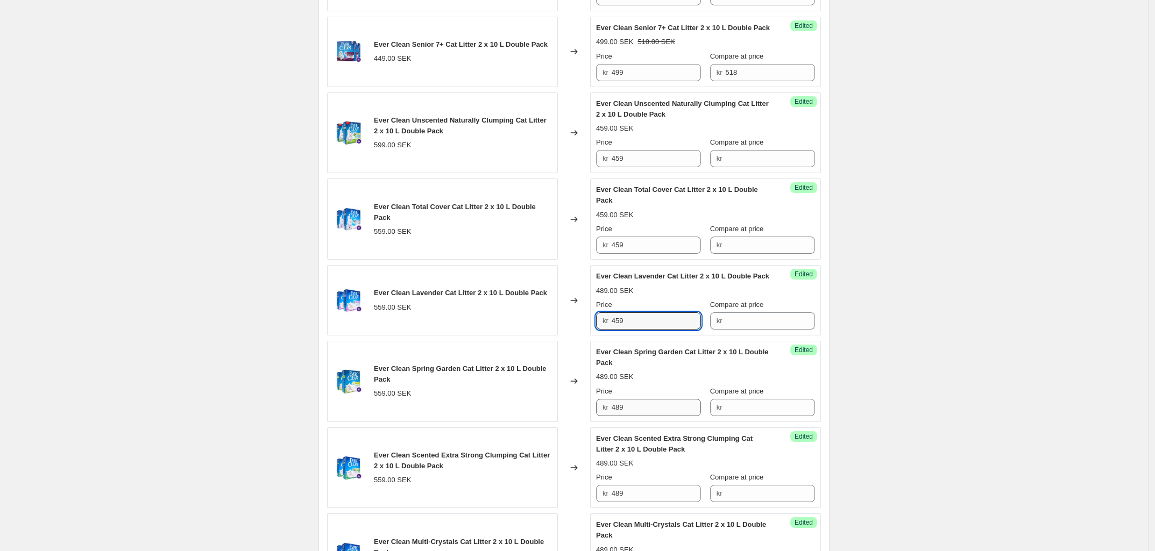
type input "459"
click at [636, 416] on input "489" at bounding box center [657, 407] width 90 height 17
paste input "5"
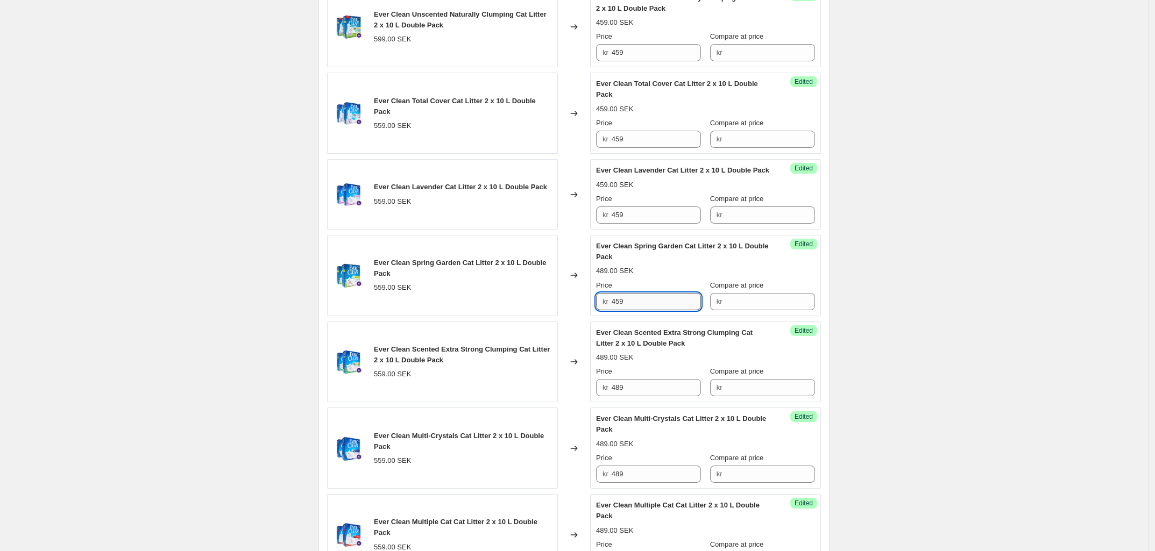
scroll to position [1415, 0]
type input "459"
click at [629, 396] on input "489" at bounding box center [657, 387] width 90 height 17
paste input "5"
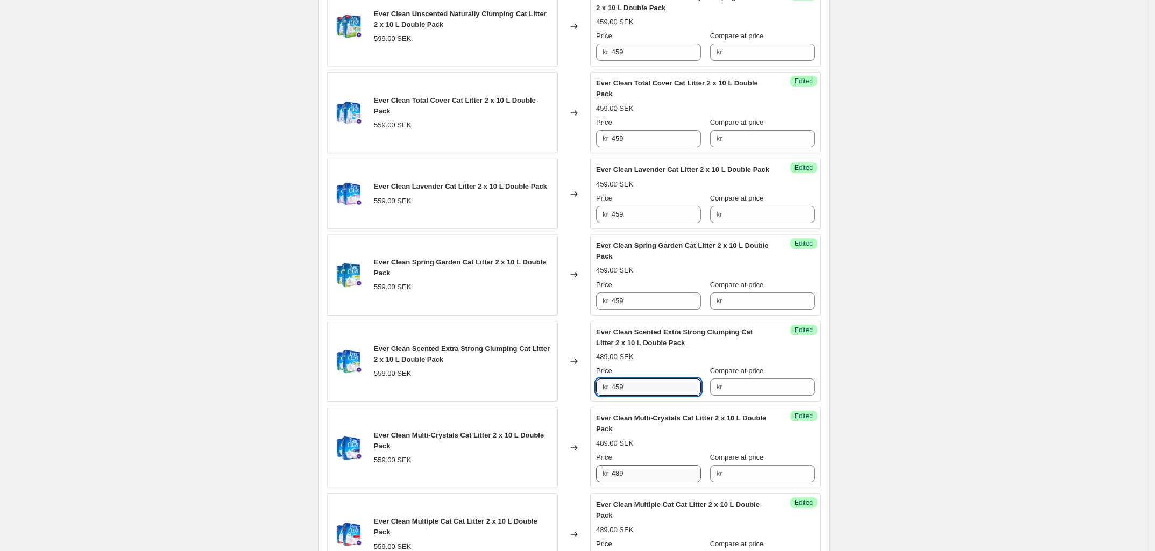
type input "459"
click at [648, 483] on input "489" at bounding box center [657, 473] width 90 height 17
paste input "5"
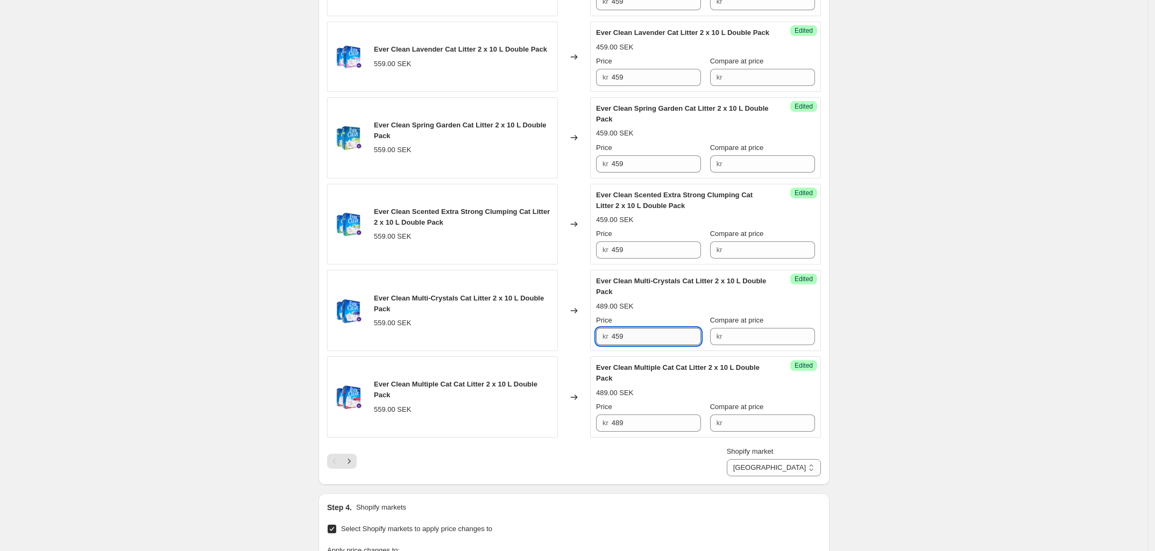
scroll to position [1555, 0]
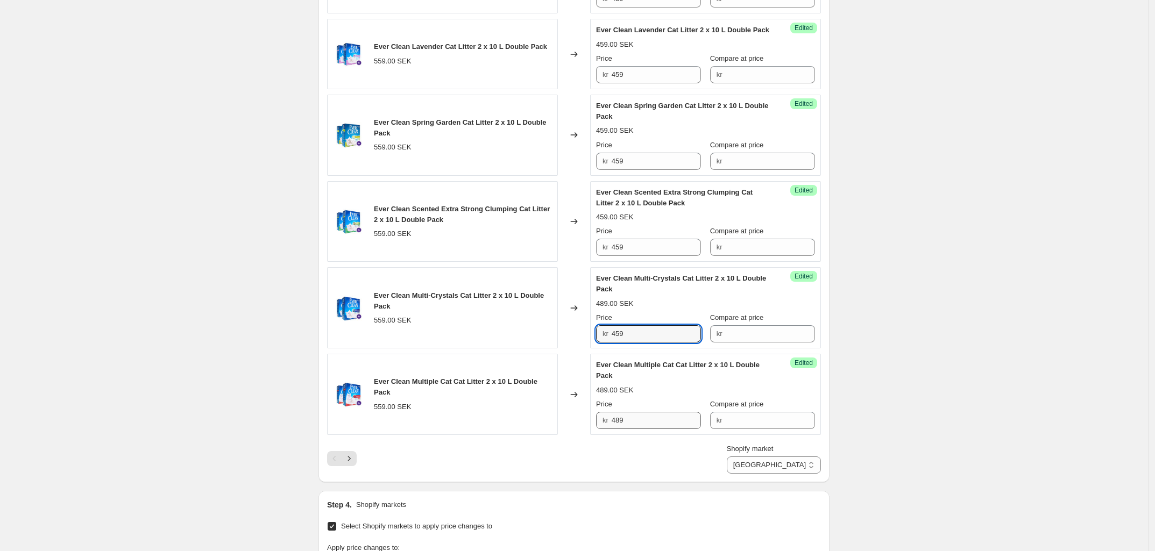
type input "459"
click at [636, 429] on input "489" at bounding box center [657, 420] width 90 height 17
paste input "5"
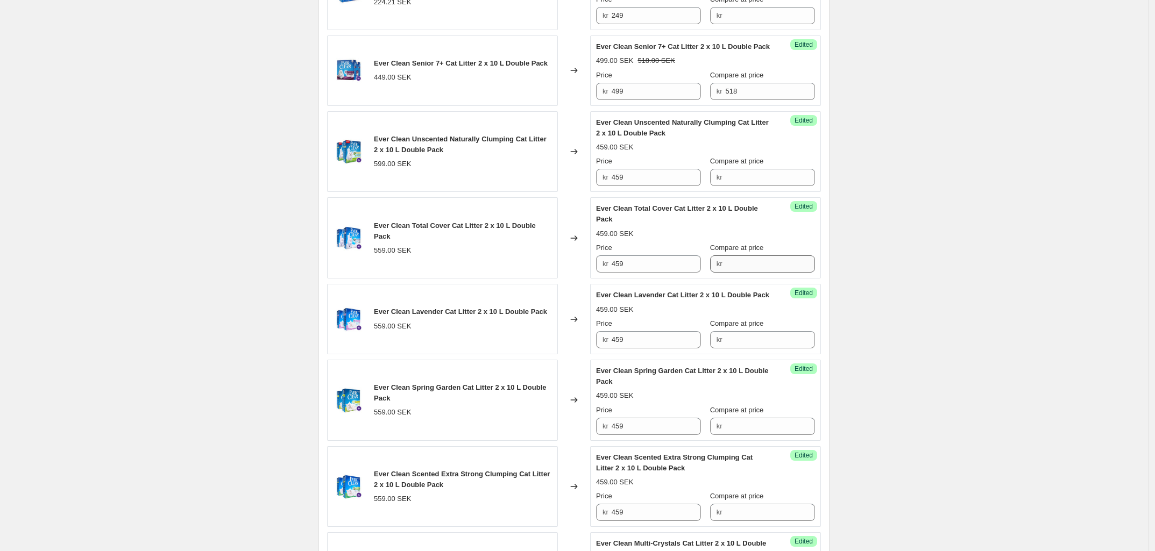
scroll to position [1289, 0]
type input "459"
click at [748, 194] on div "Success Edited Ever Clean Unscented Naturally Clumping Cat Litter 2 x 10 L Doub…" at bounding box center [705, 153] width 231 height 81
click at [746, 188] on input "Compare at price" at bounding box center [770, 179] width 90 height 17
click at [746, 188] on input "498" at bounding box center [770, 179] width 90 height 17
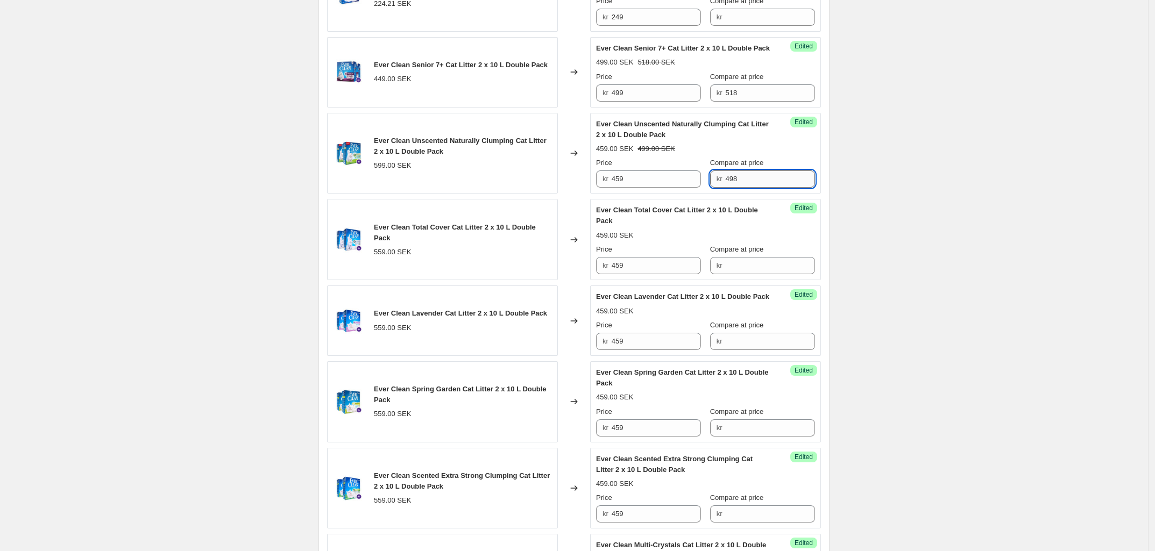
click at [746, 188] on input "498" at bounding box center [770, 179] width 90 height 17
type input "498"
click at [732, 274] on input "Compare at price" at bounding box center [770, 265] width 90 height 17
paste input "498"
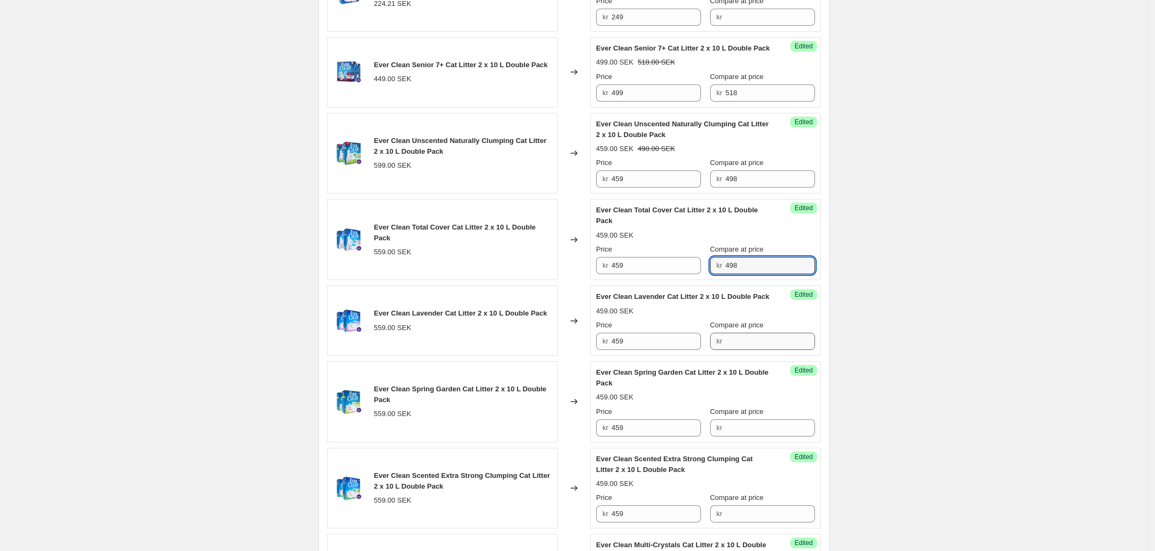
type input "498"
click at [742, 350] on input "Compare at price" at bounding box center [770, 341] width 90 height 17
paste input "498"
type input "498"
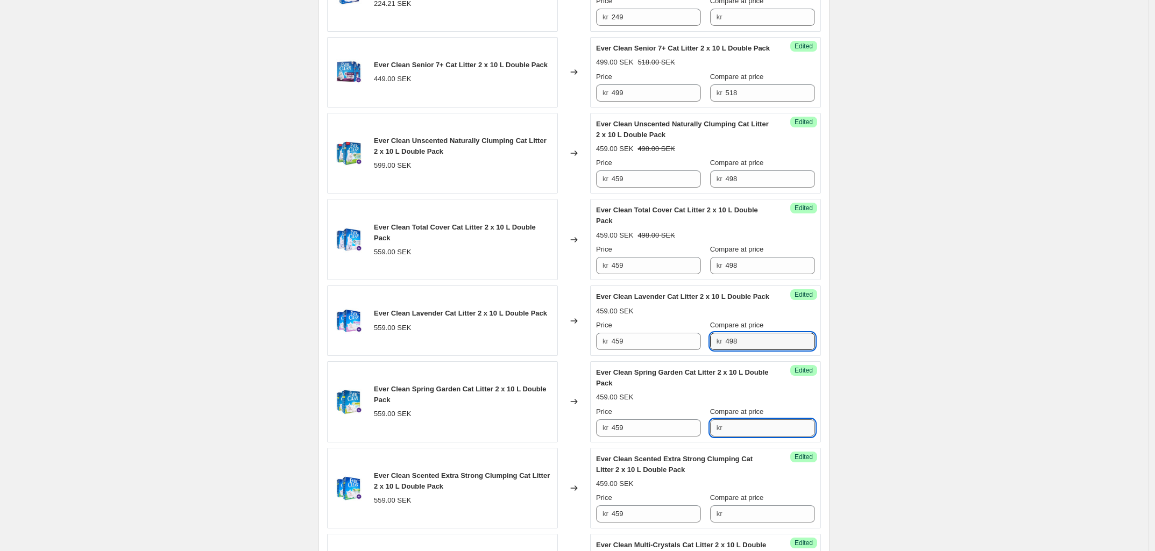
click at [752, 437] on input "Compare at price" at bounding box center [770, 428] width 90 height 17
paste input "498"
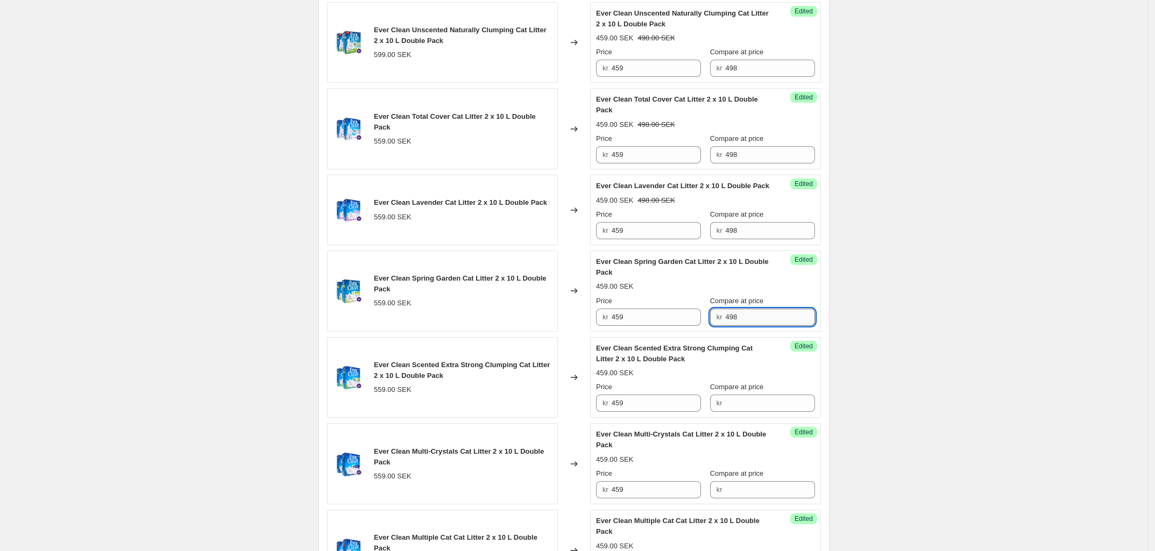
scroll to position [1402, 0]
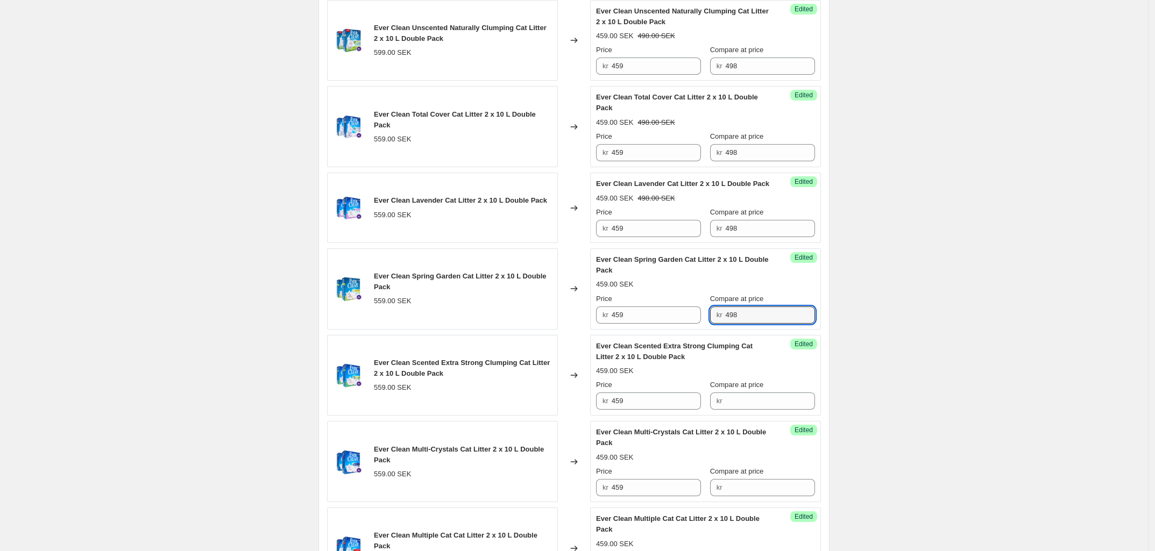
type input "498"
click at [751, 416] on div "Success Edited Ever Clean Scented Extra Strong Clumping Cat Litter 2 x 10 L Dou…" at bounding box center [705, 375] width 231 height 81
click at [744, 410] on input "Compare at price" at bounding box center [770, 401] width 90 height 17
paste input "498"
type input "498"
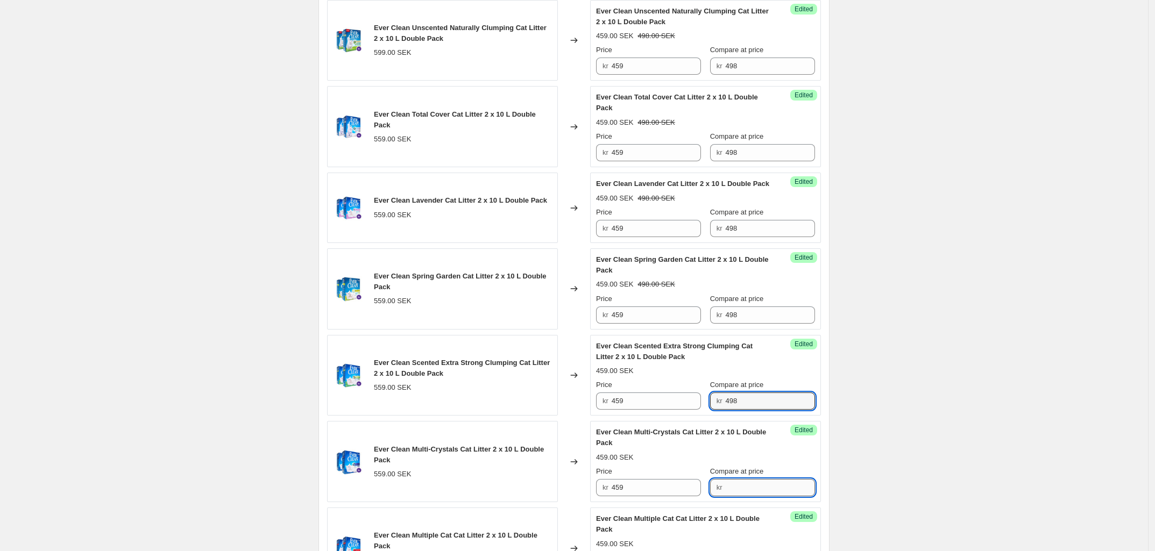
click at [756, 497] on input "Compare at price" at bounding box center [770, 487] width 90 height 17
paste input "498"
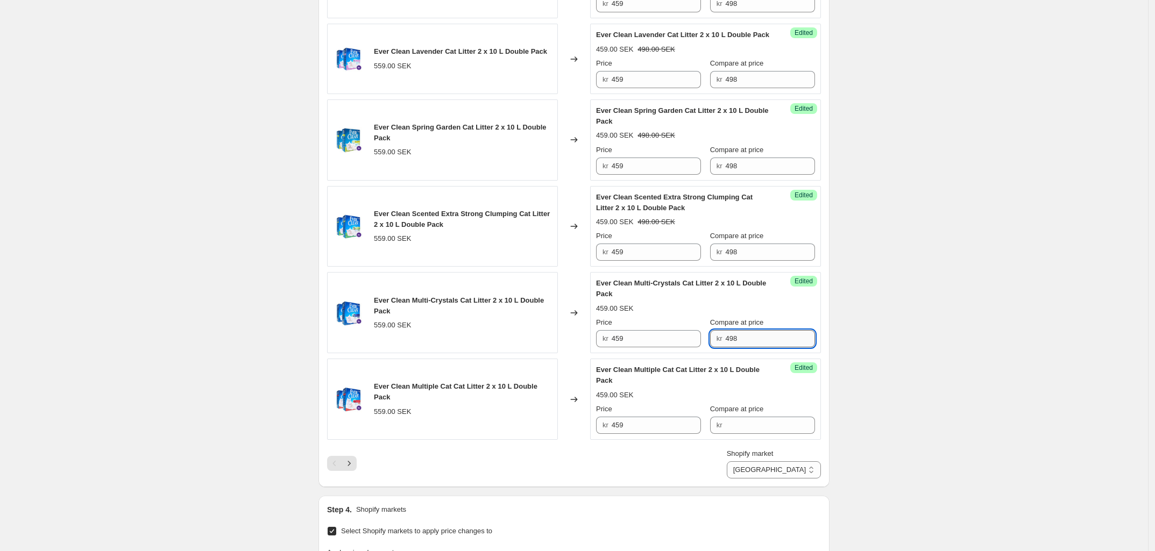
scroll to position [1551, 0]
type input "498"
click at [739, 434] on input "Compare at price" at bounding box center [770, 424] width 90 height 17
paste input "498"
type input "498"
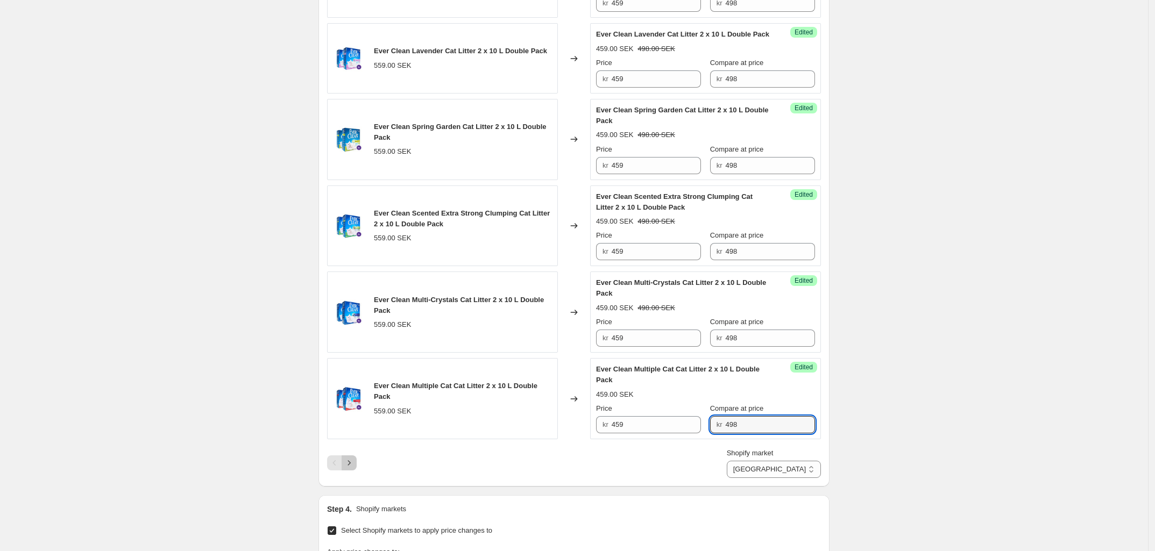
click at [357, 471] on button "Next" at bounding box center [349, 463] width 15 height 15
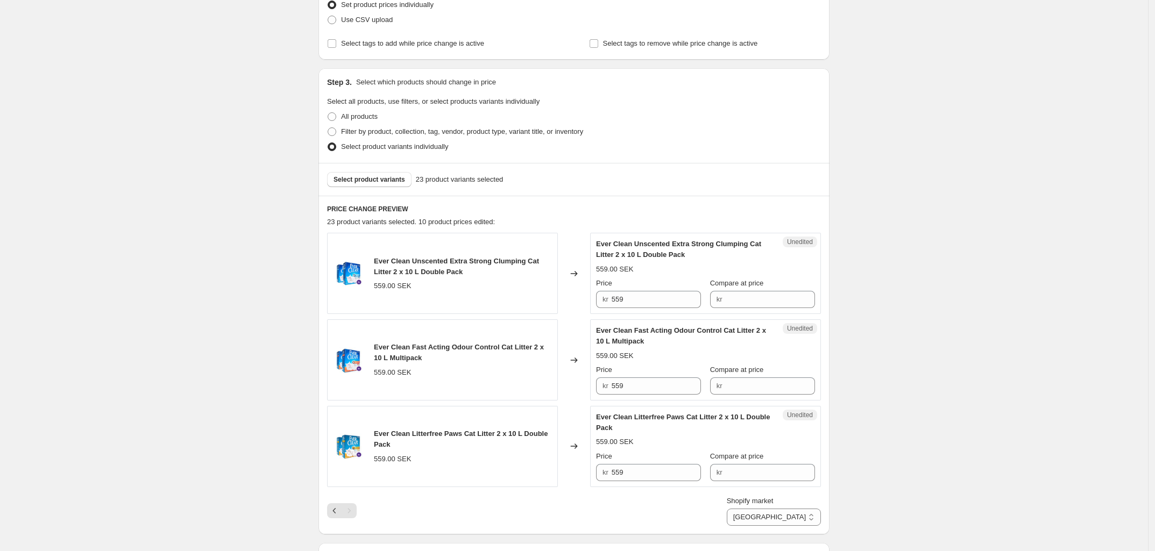
scroll to position [160, 0]
click at [741, 311] on div "Unedited Ever Clean Unscented Extra Strong Clumping Cat Litter 2 x 10 L Double …" at bounding box center [705, 275] width 231 height 81
click at [741, 309] on input "Compare at price" at bounding box center [770, 301] width 90 height 17
paste input "498"
type input "498"
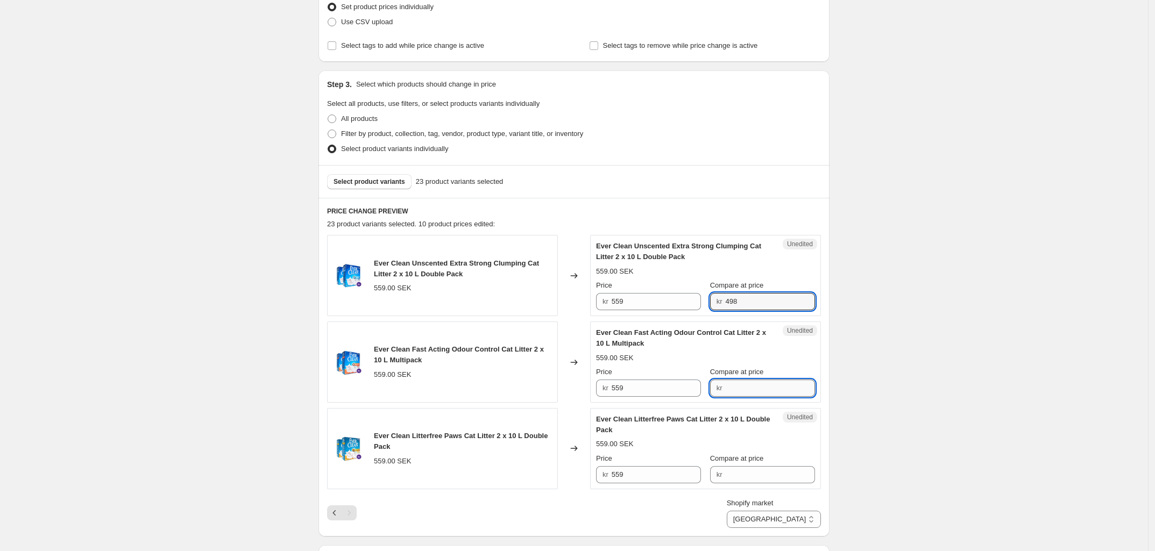
click at [744, 386] on div "Ever Clean Fast Acting Odour Control Cat Litter 2 x 10 L Multipack 559.00 SEK P…" at bounding box center [705, 362] width 219 height 69
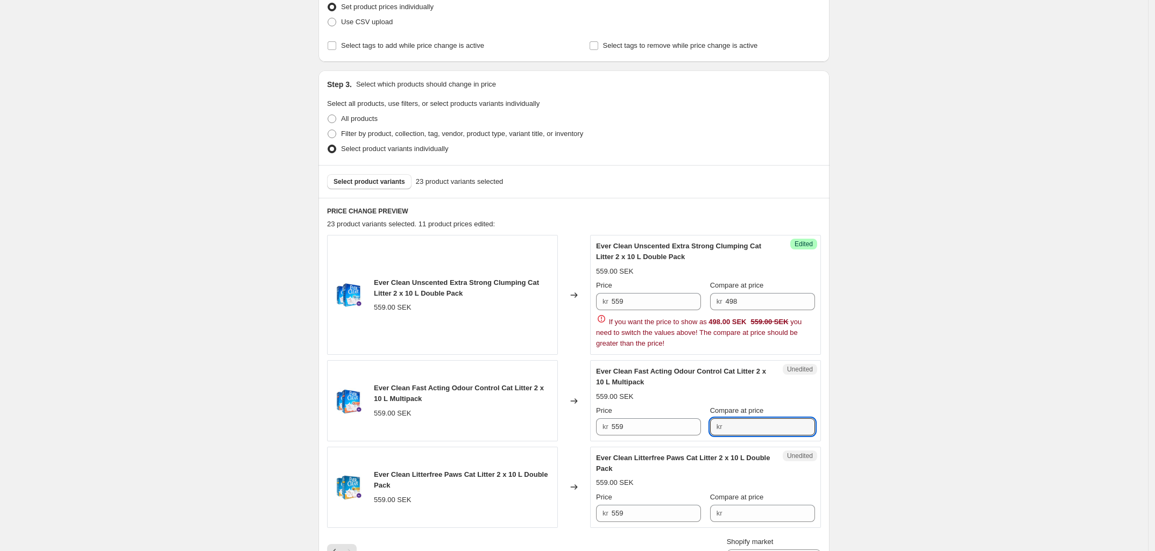
paste input "498"
type input "498"
click at [738, 509] on div "Ever Clean Litterfree Paws Cat Litter 2 x 10 L Double Pack 559.00 SEK Price kr …" at bounding box center [705, 487] width 219 height 69
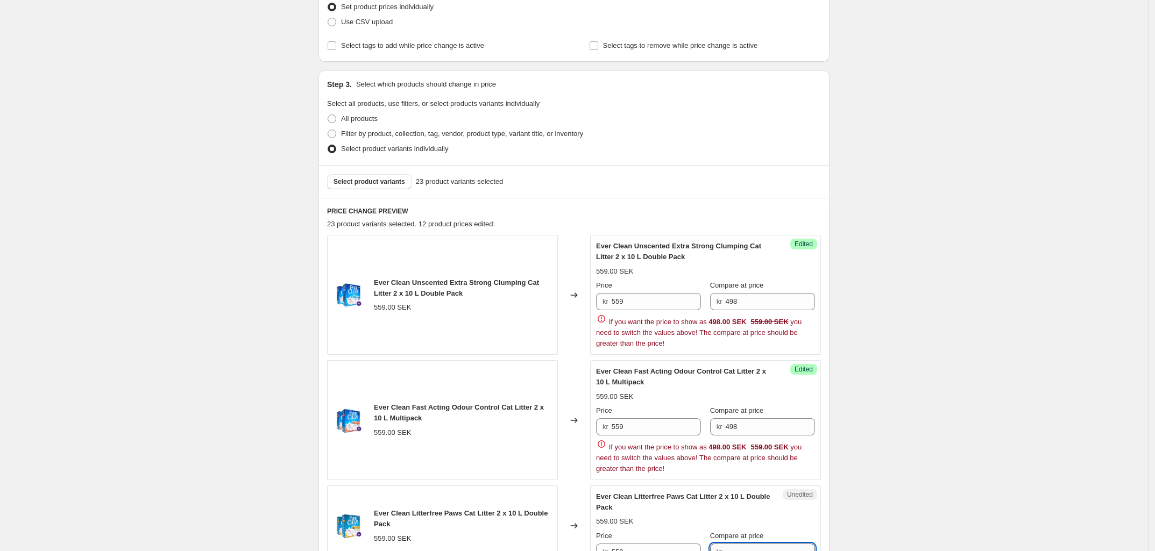
paste input "498"
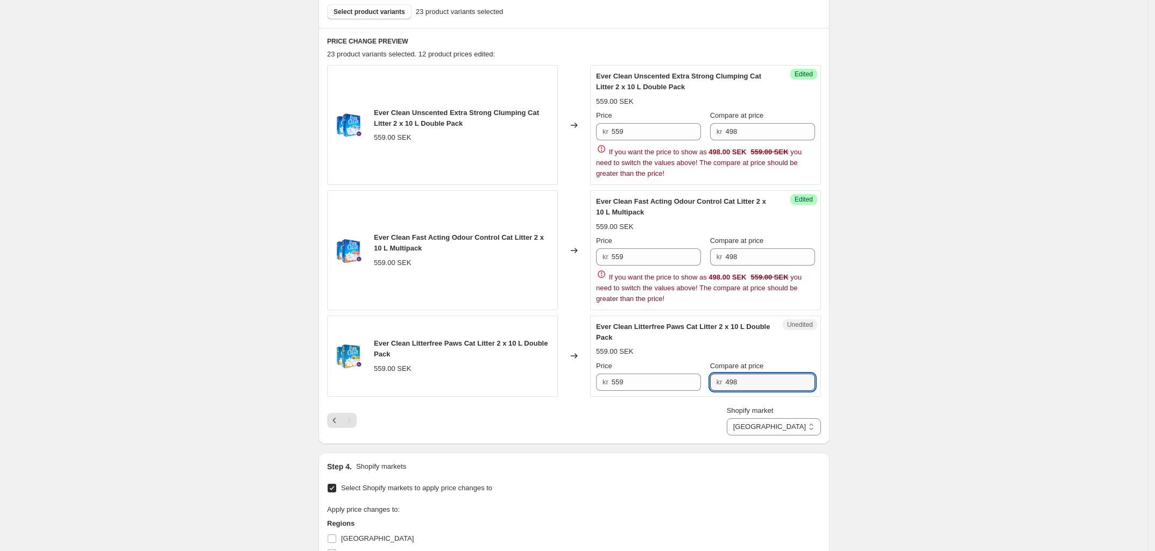
scroll to position [331, 0]
type input "498"
click at [630, 124] on input "559" at bounding box center [657, 130] width 90 height 17
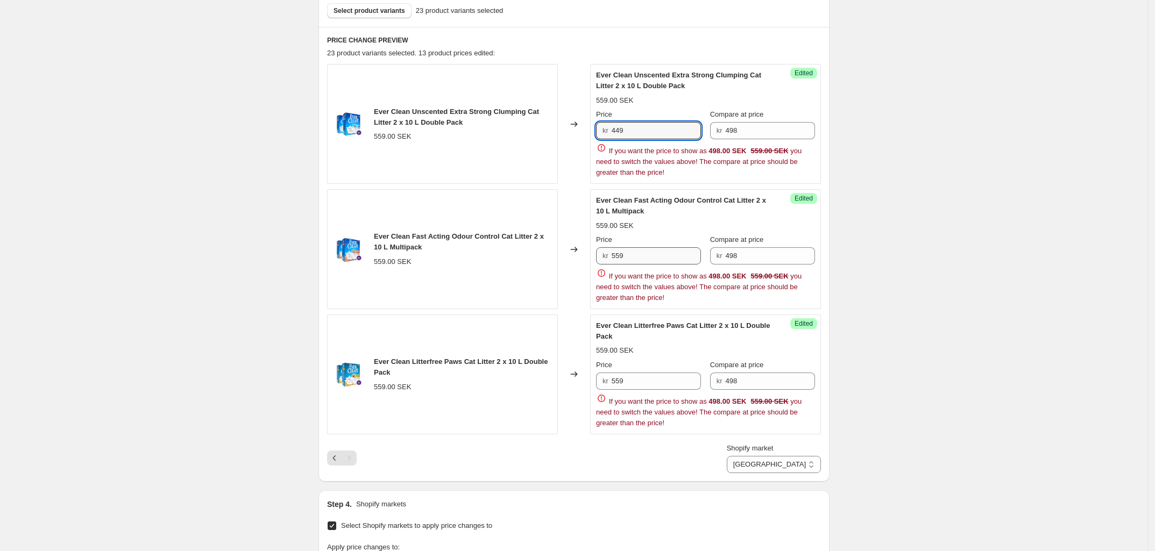
type input "449"
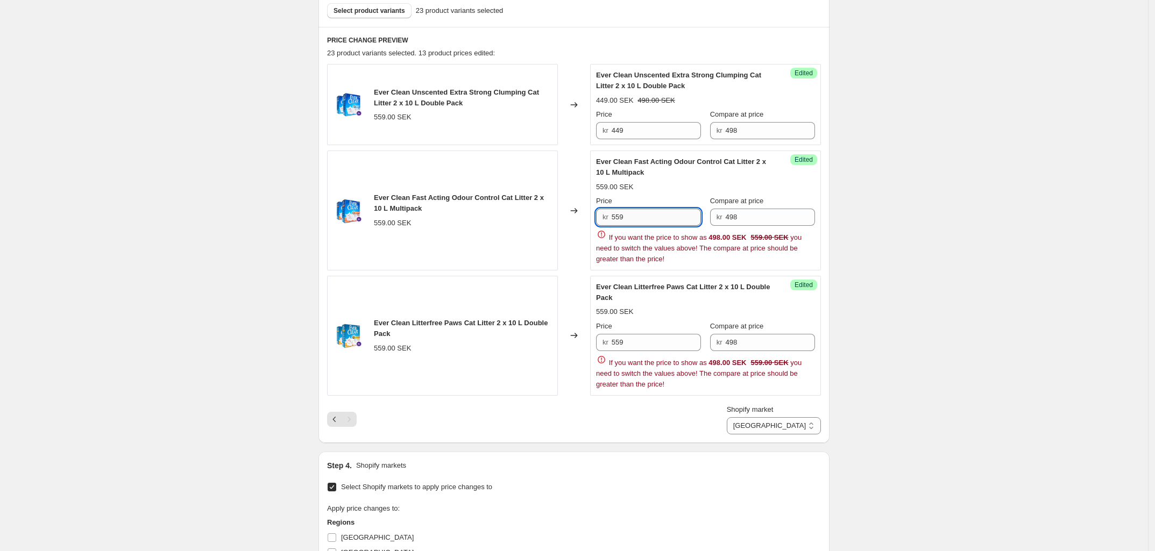
click at [638, 259] on div "Price kr 559 Compare at price kr 498 If you want the price to show as 498.00 SE…" at bounding box center [705, 230] width 219 height 69
click at [638, 259] on span "If you want the price to show as 498.00 SEK 559.00 SEK you need to switch the v…" at bounding box center [699, 248] width 206 height 30
click at [630, 224] on input "559" at bounding box center [657, 217] width 90 height 17
type input "449"
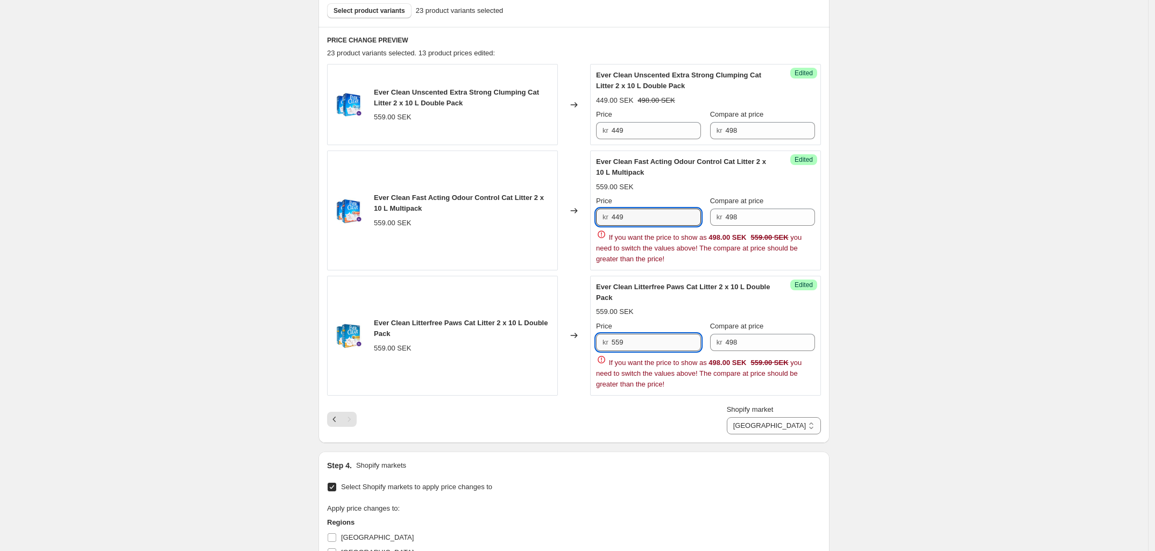
click at [643, 342] on div "Price kr 559 Compare at price kr 498 If you want the price to show as 498.00 SE…" at bounding box center [705, 355] width 219 height 69
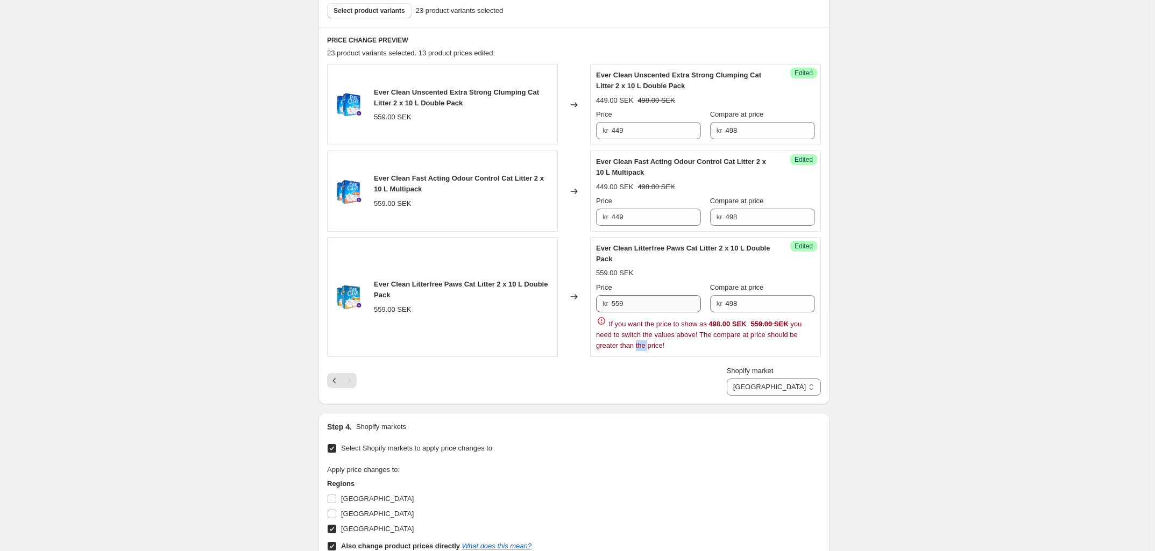
click at [643, 342] on span "If you want the price to show as 498.00 SEK 559.00 SEK you need to switch the v…" at bounding box center [699, 335] width 206 height 30
click at [624, 304] on input "559" at bounding box center [657, 303] width 90 height 17
type input "449"
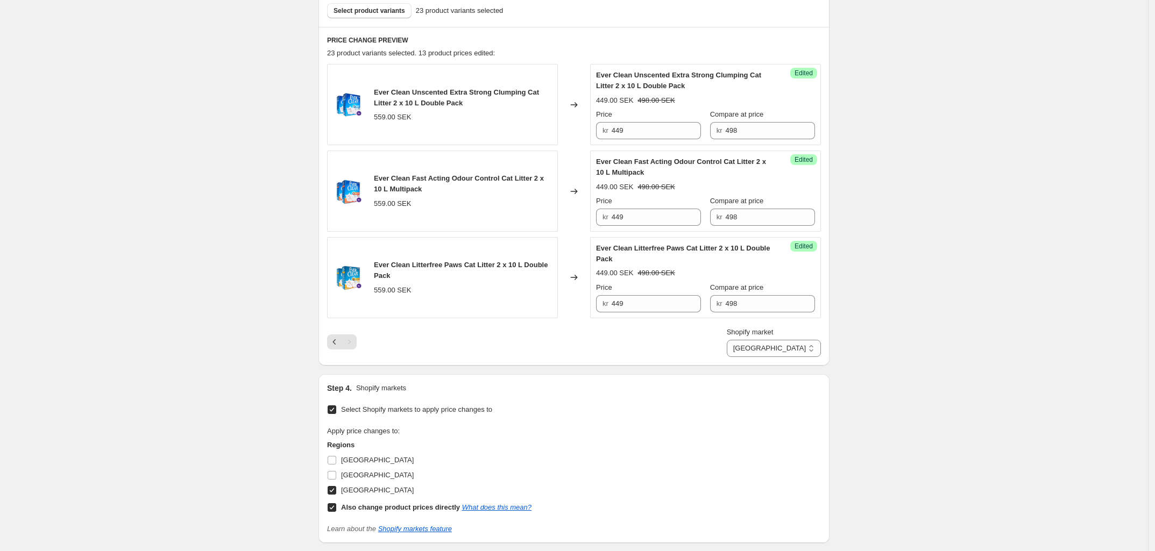
click at [940, 313] on div "Create new price [MEDICAL_DATA]. This page is ready Create new price [MEDICAL_D…" at bounding box center [574, 189] width 1148 height 1041
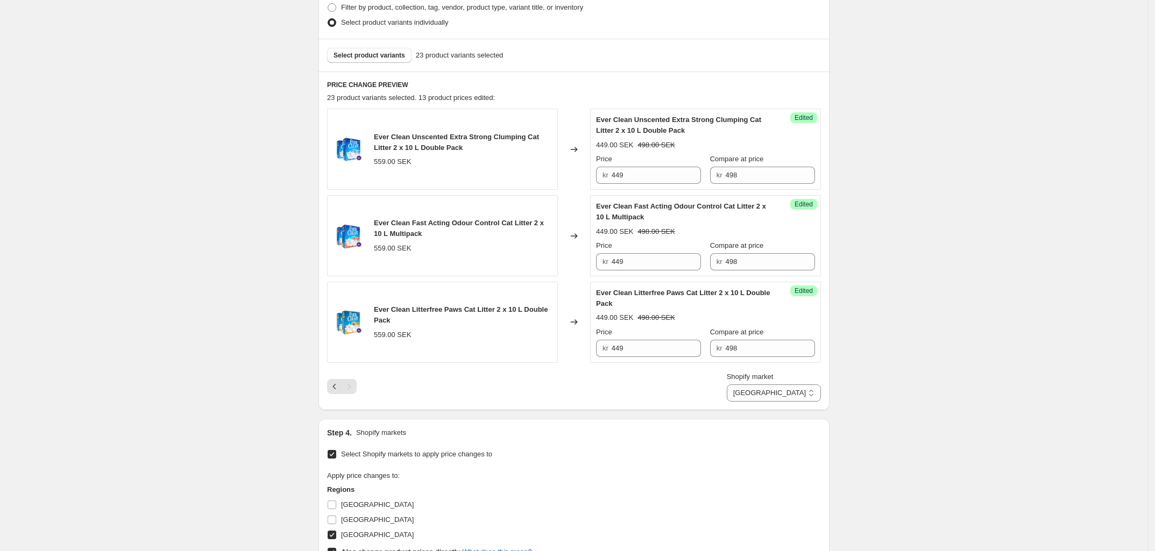
scroll to position [491, 0]
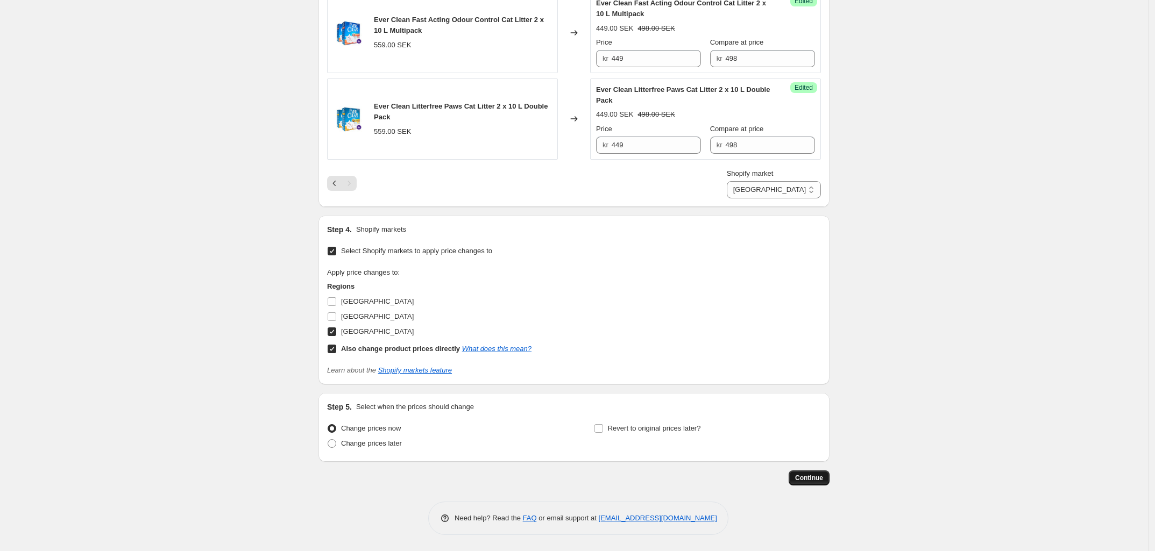
click at [810, 477] on span "Continue" at bounding box center [809, 478] width 28 height 9
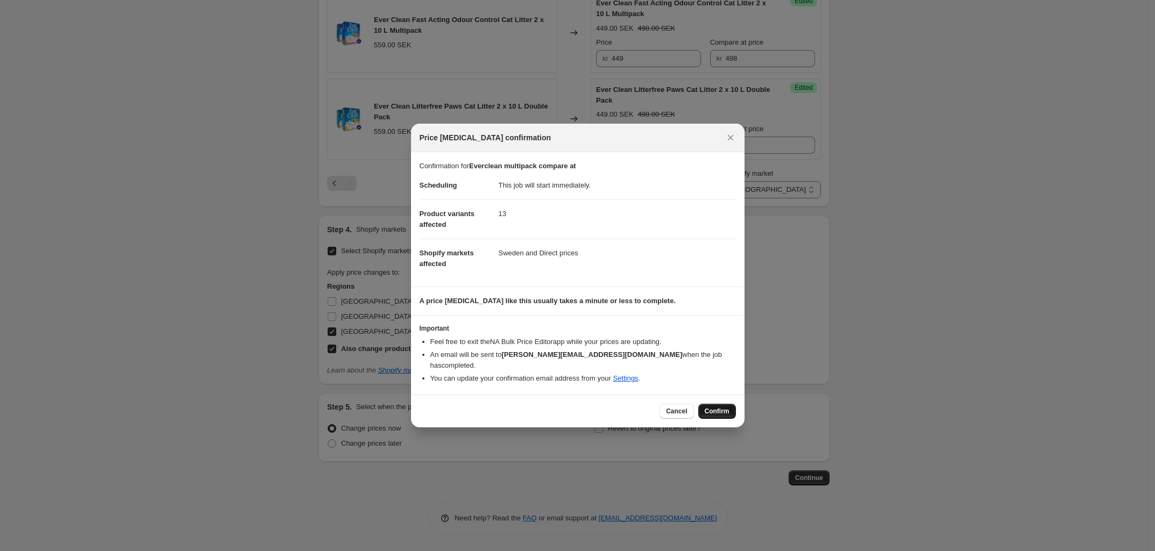
click at [725, 407] on span "Confirm" at bounding box center [717, 411] width 25 height 9
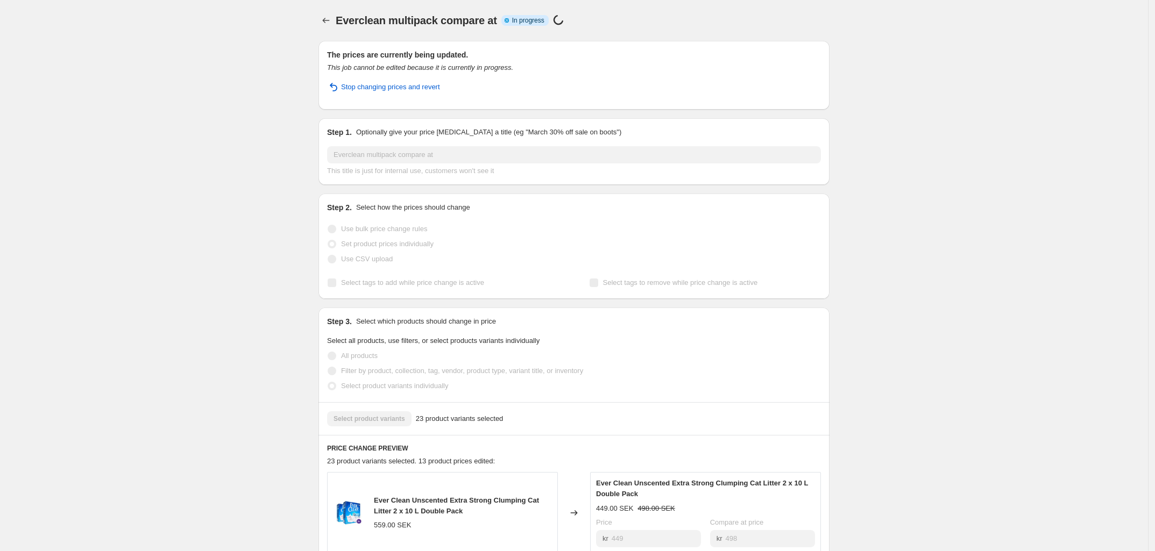
select select "88164925744"
